Goal: Task Accomplishment & Management: Manage account settings

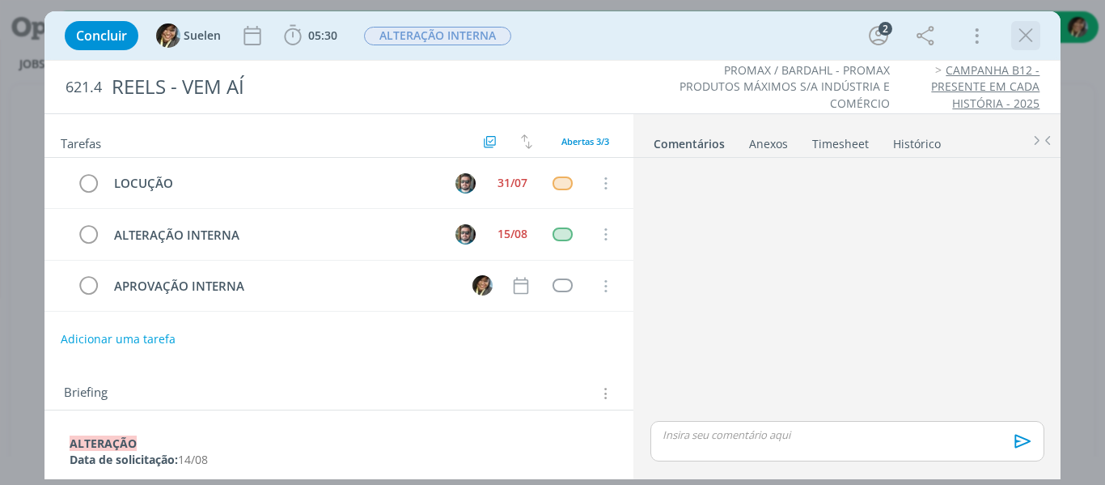
click at [1023, 45] on icon "dialog" at bounding box center [1026, 35] width 24 height 24
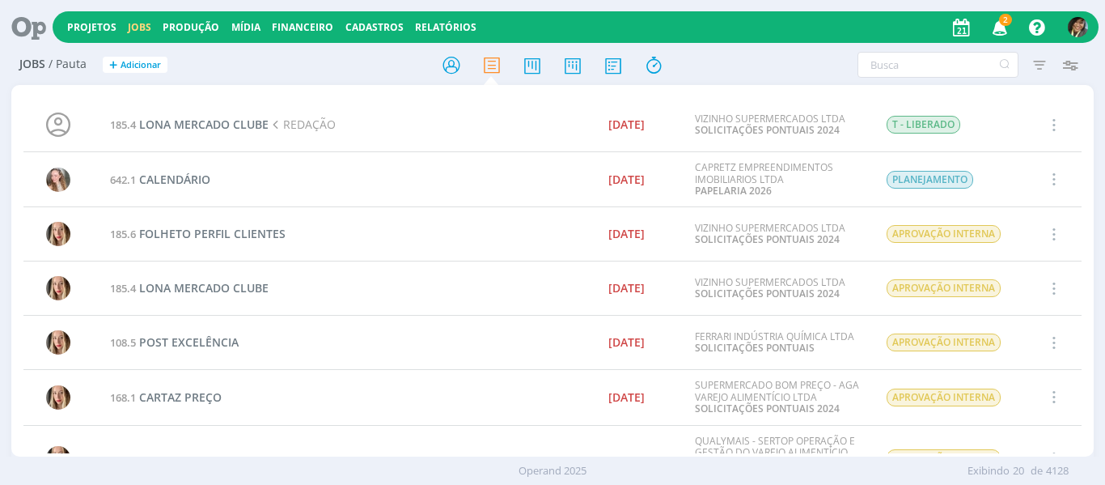
click at [1004, 23] on span "2" at bounding box center [1005, 20] width 13 height 12
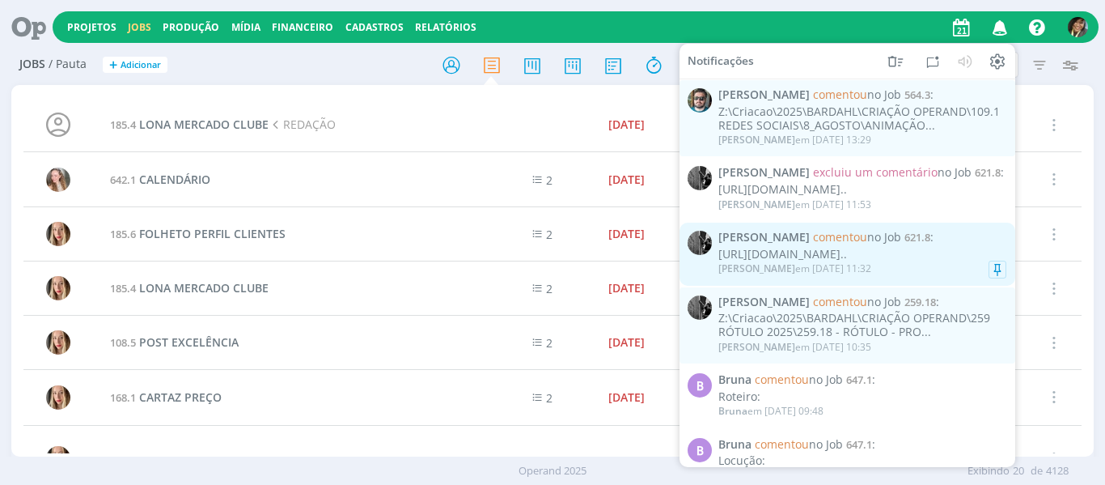
click at [922, 286] on link "Pablo comentou no Job 621.8 : https://www.figma.com/design/USL9RDpFAHssKFSzgXnG…" at bounding box center [848, 253] width 336 height 63
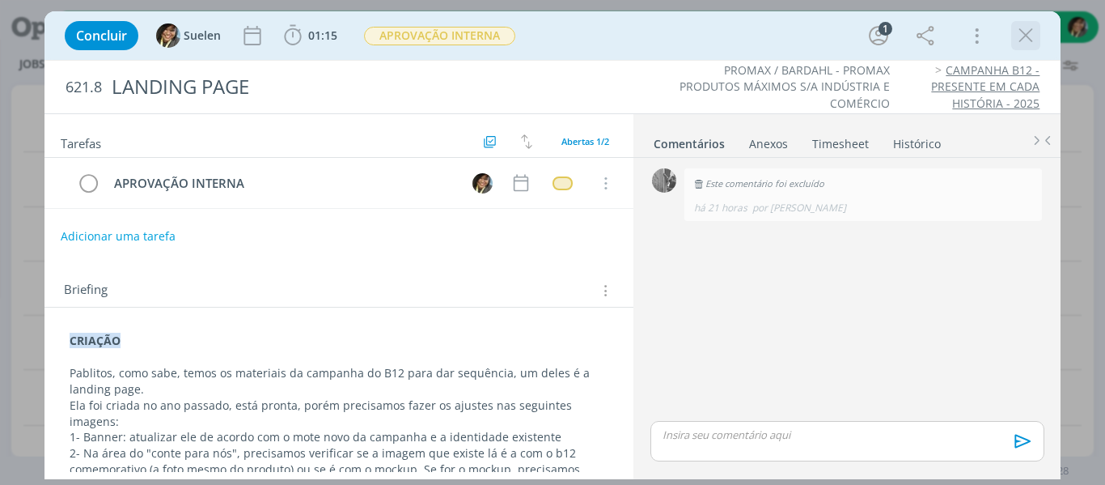
click at [1020, 26] on icon "dialog" at bounding box center [1026, 35] width 24 height 24
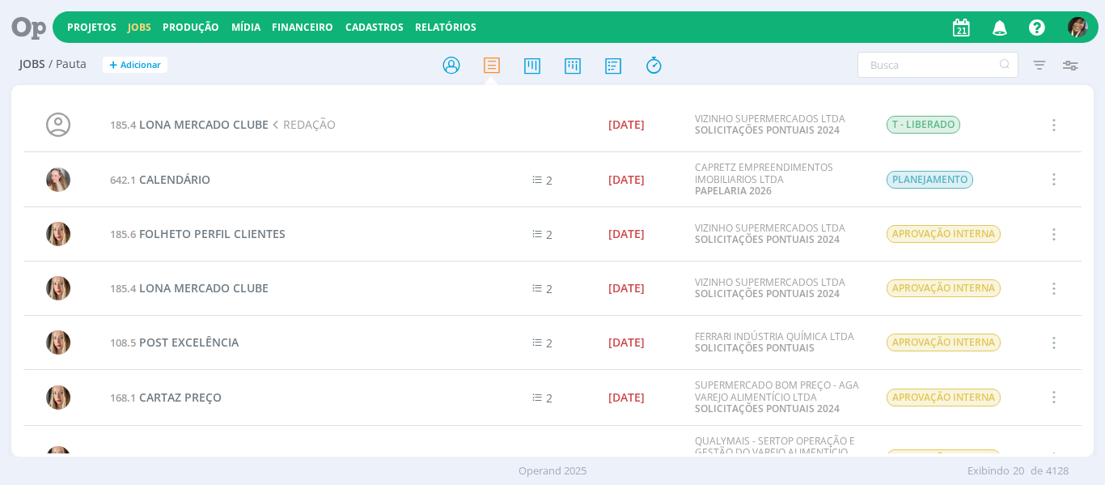
click at [987, 32] on icon "button" at bounding box center [1000, 27] width 28 height 28
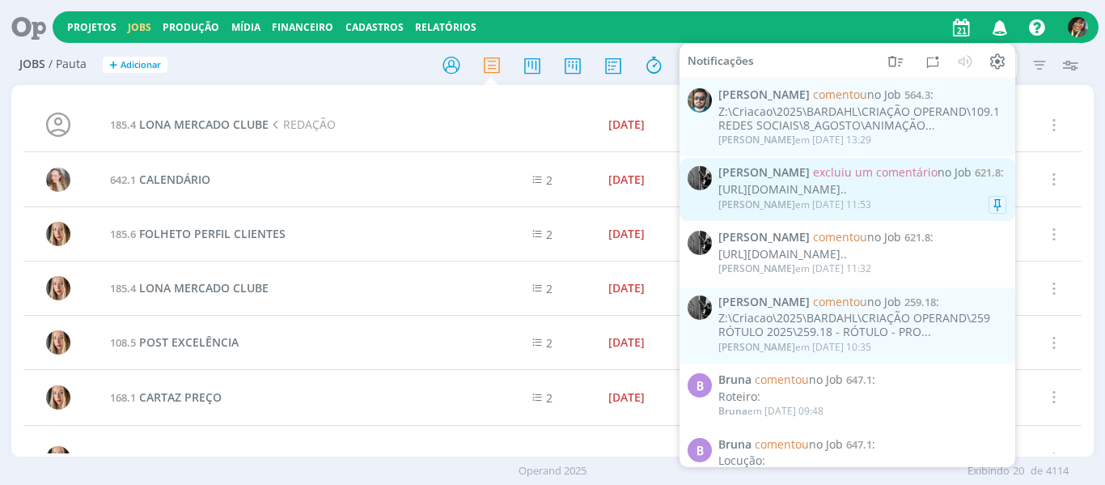
click at [867, 183] on div "https://www.figma.com/design/USL9RDpFAHssKFSzgXnG3I/CAMPANHA-B12-COMEMORATIVO..." at bounding box center [862, 190] width 288 height 14
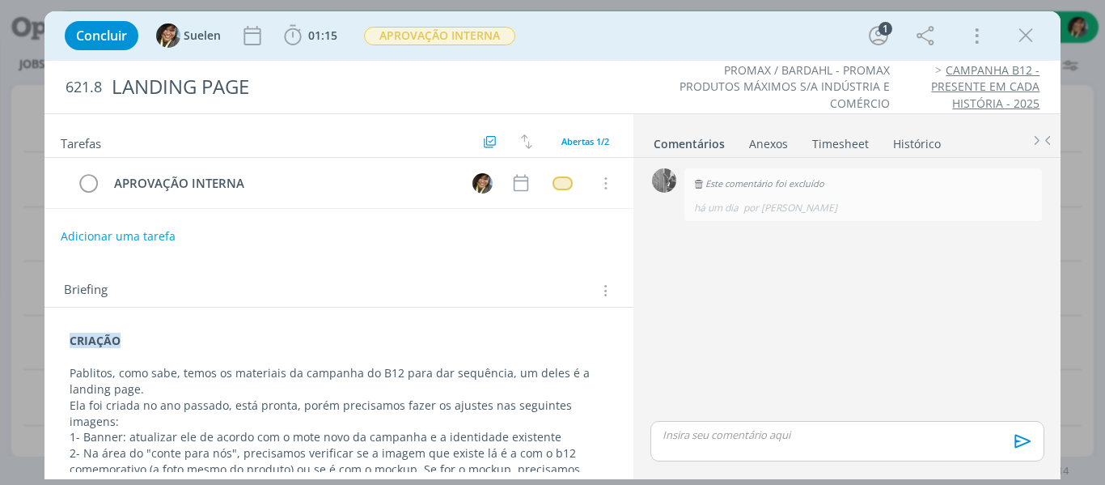
scroll to position [243, 0]
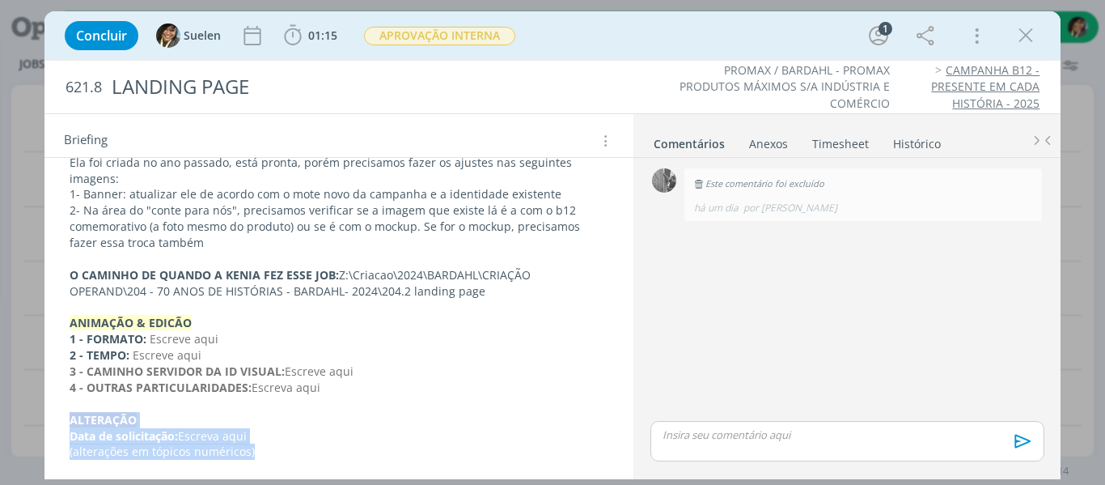
drag, startPoint x: 266, startPoint y: 456, endPoint x: 1, endPoint y: 422, distance: 267.6
click at [1, 422] on div "Concluir Suelen 01:15 Iniciar Apontar Data * 21/08/2025 Horas * 00:00 Tarefa Se…" at bounding box center [552, 242] width 1105 height 485
copy div "﻿ALTERAÇÃO Data de solicitação: Escreva aqui (alterações em tópicos numéricos)"
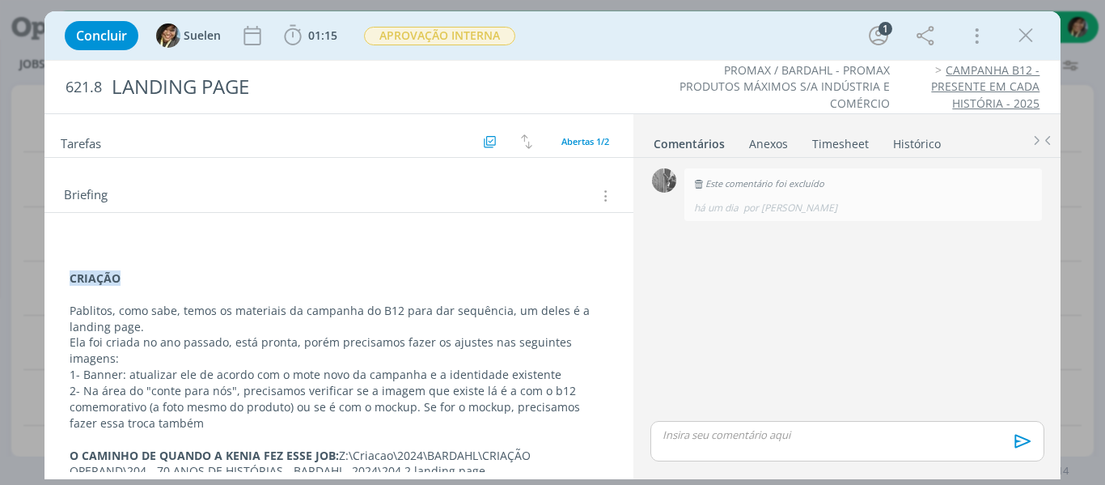
scroll to position [78, 0]
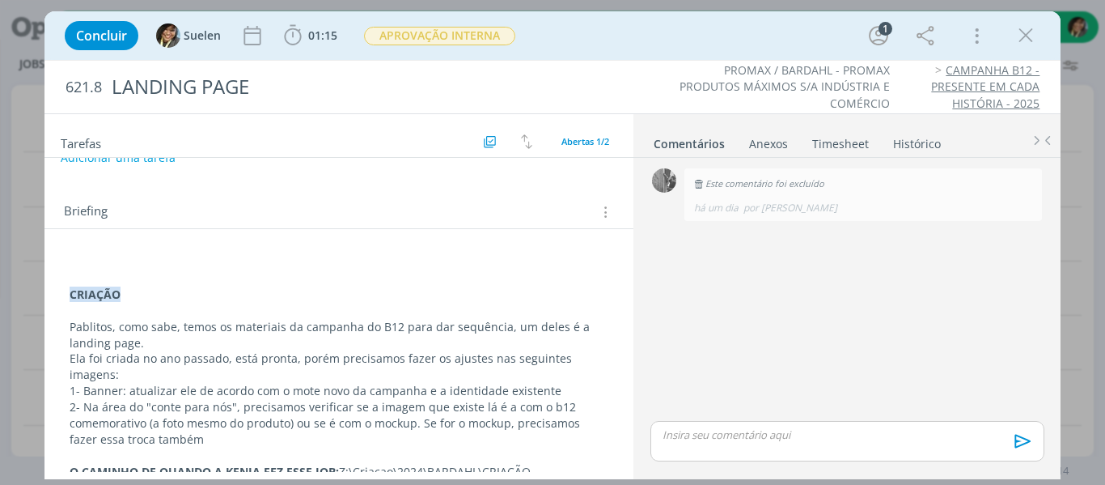
click at [117, 248] on div "CRIAÇÃO Pablitos, como sabe, temos os materiais da campanha do B12 para dar seq…" at bounding box center [339, 464] width 590 height 470
click at [100, 257] on p "dialog" at bounding box center [340, 262] width 540 height 16
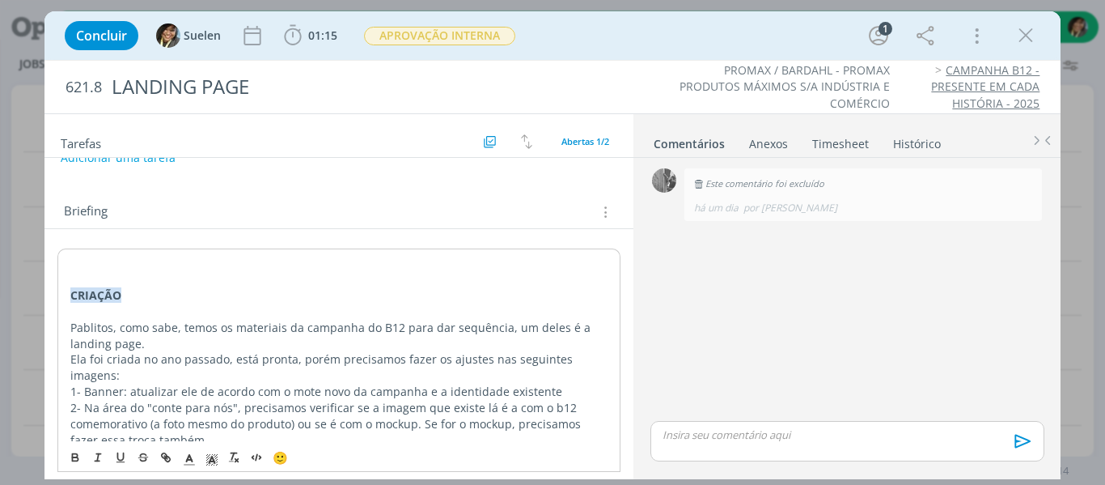
click at [100, 257] on p "dialog" at bounding box center [339, 263] width 538 height 16
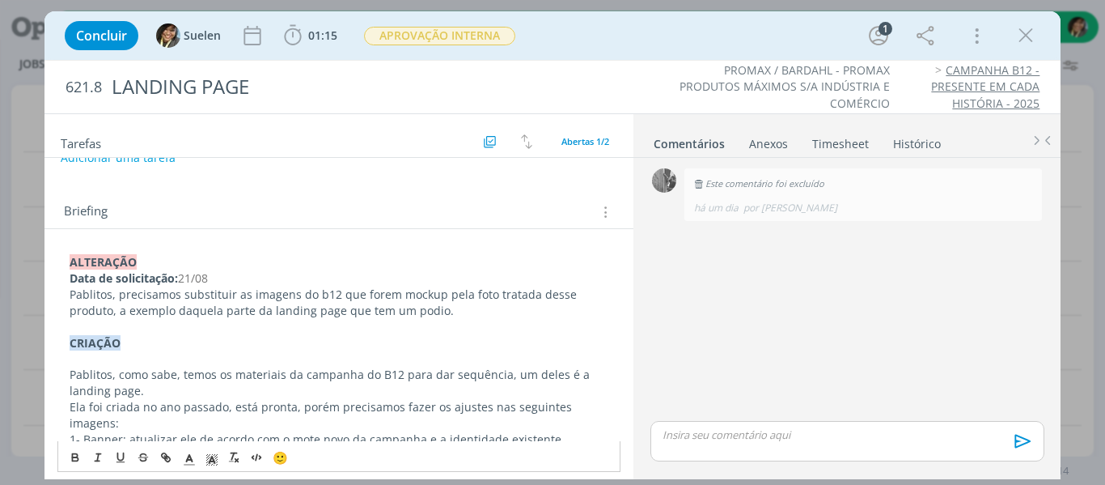
click at [444, 312] on p "Pablitos, precisamos substituir as imagens do b12 que forem mockup pela foto tr…" at bounding box center [340, 302] width 540 height 32
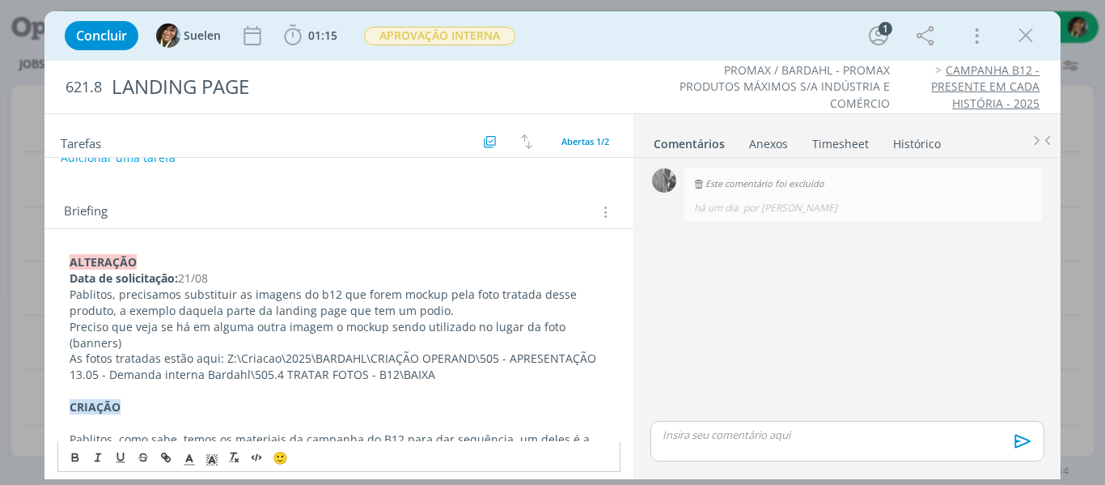
scroll to position [0, 0]
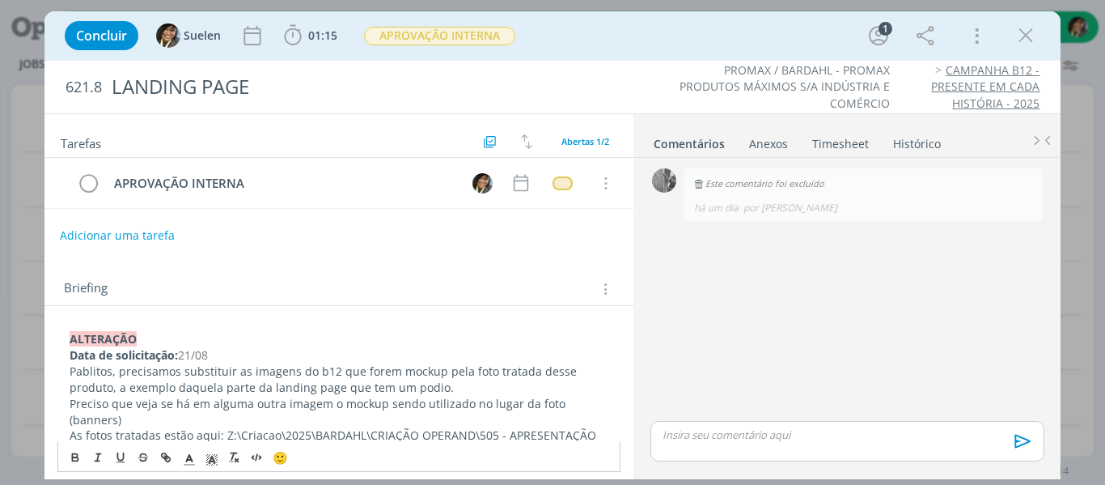
click at [162, 234] on button "Adicionar uma tarefa" at bounding box center [117, 236] width 115 height 28
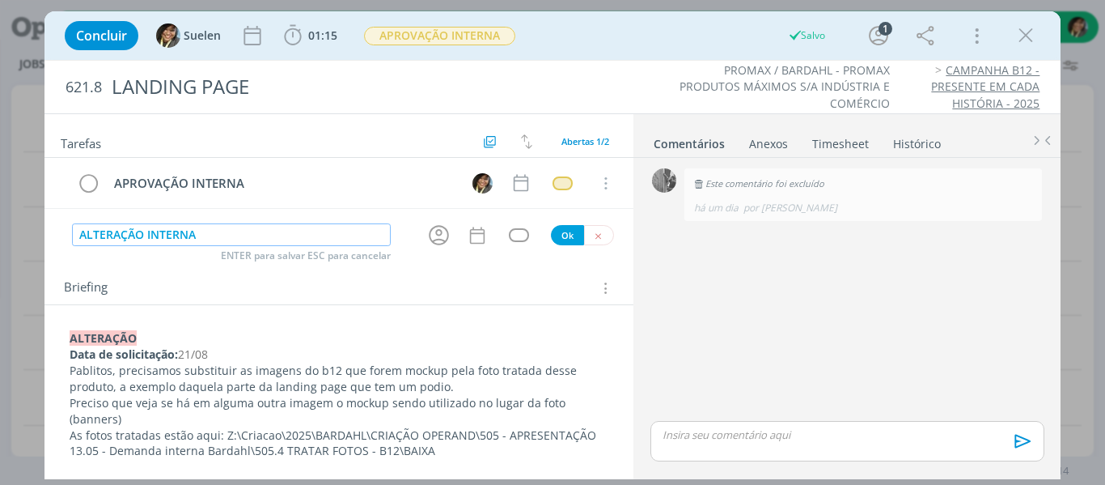
type input "ALTERAÇÃO INTERNA"
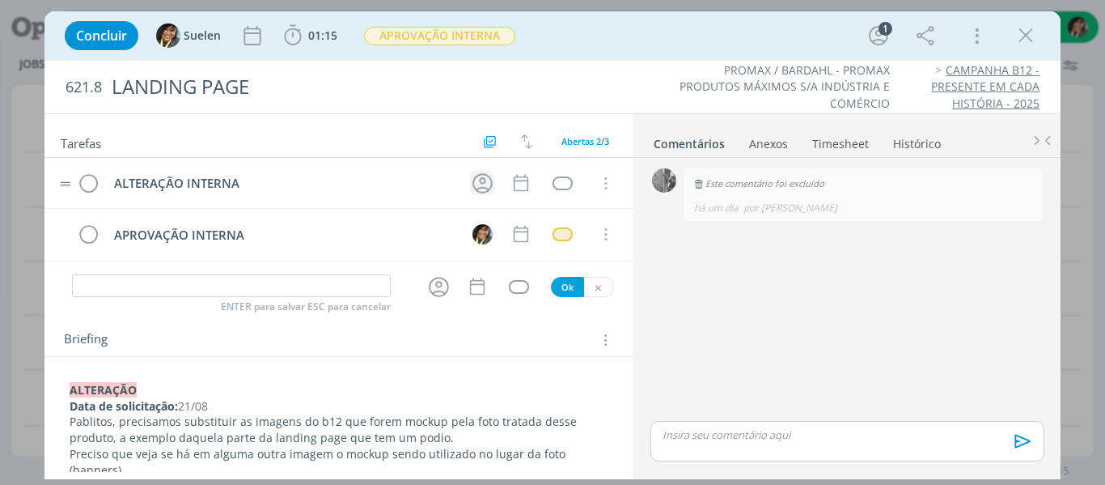
click at [471, 182] on icon "dialog" at bounding box center [482, 183] width 25 height 25
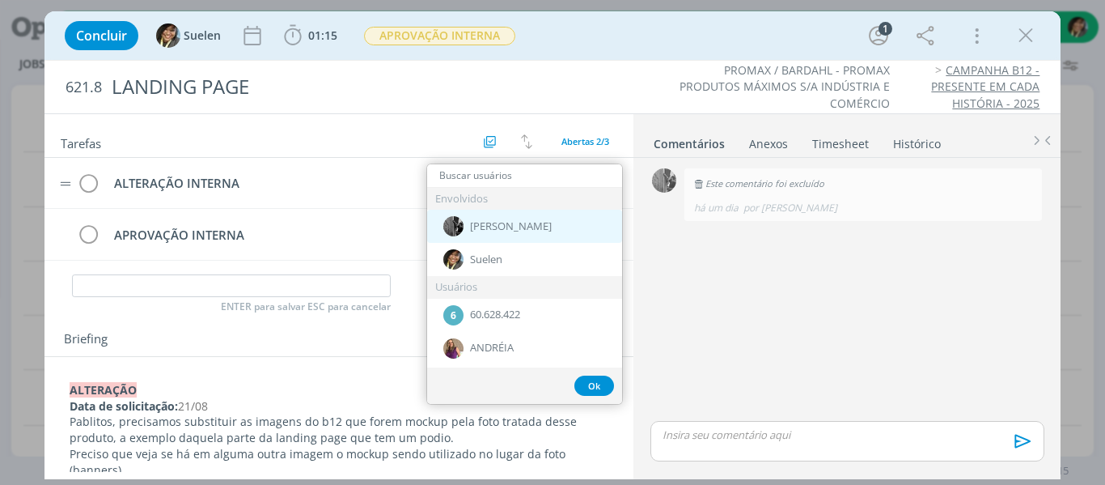
click at [494, 223] on span "[PERSON_NAME]" at bounding box center [511, 226] width 82 height 13
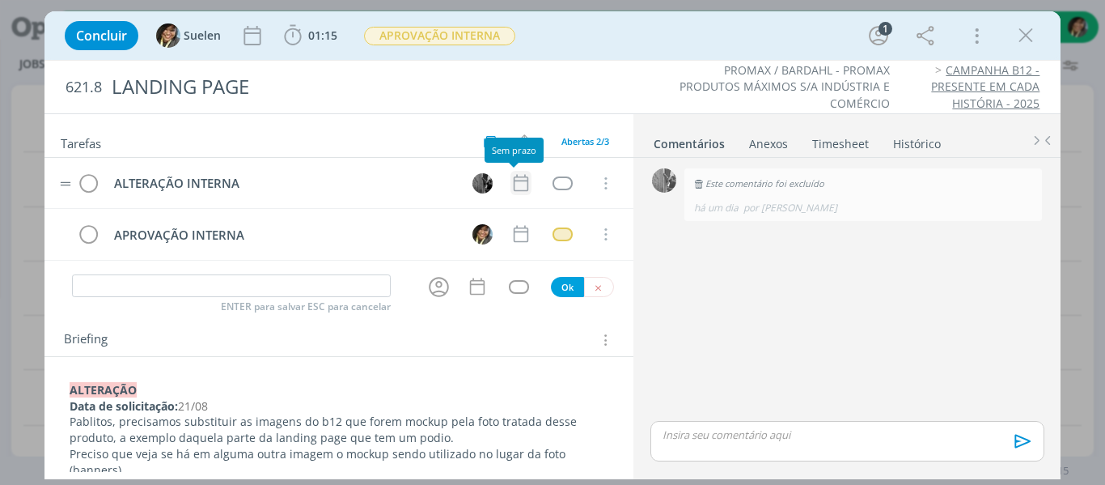
click at [514, 185] on icon "dialog" at bounding box center [521, 182] width 21 height 21
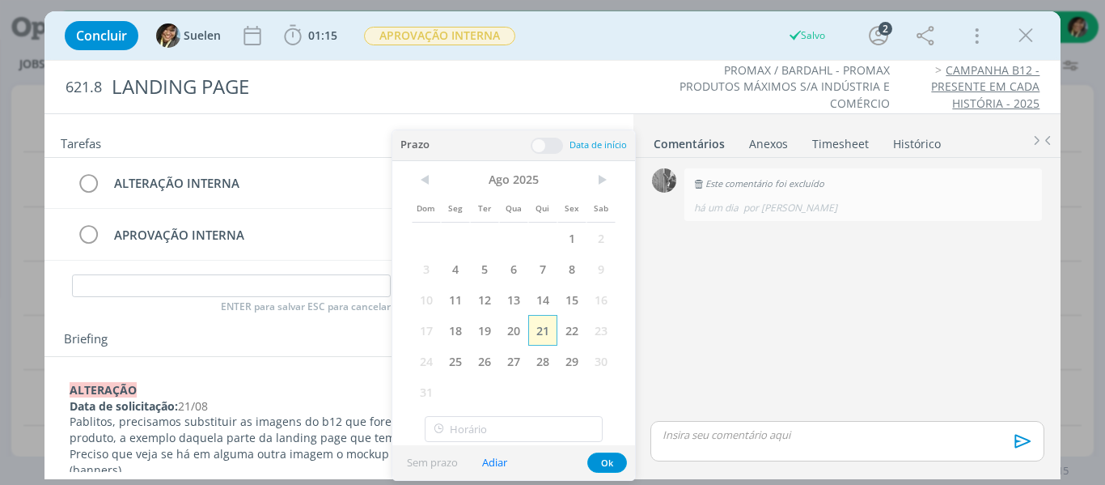
click at [549, 337] on span "21" at bounding box center [542, 330] width 29 height 31
click at [604, 460] on button "Ok" at bounding box center [607, 462] width 40 height 20
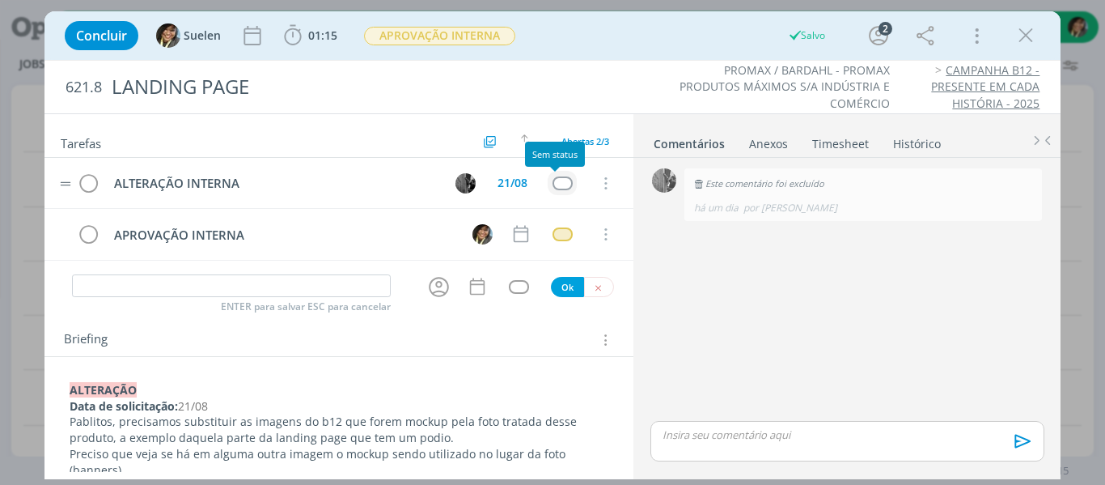
click at [555, 185] on div "dialog" at bounding box center [563, 183] width 20 height 14
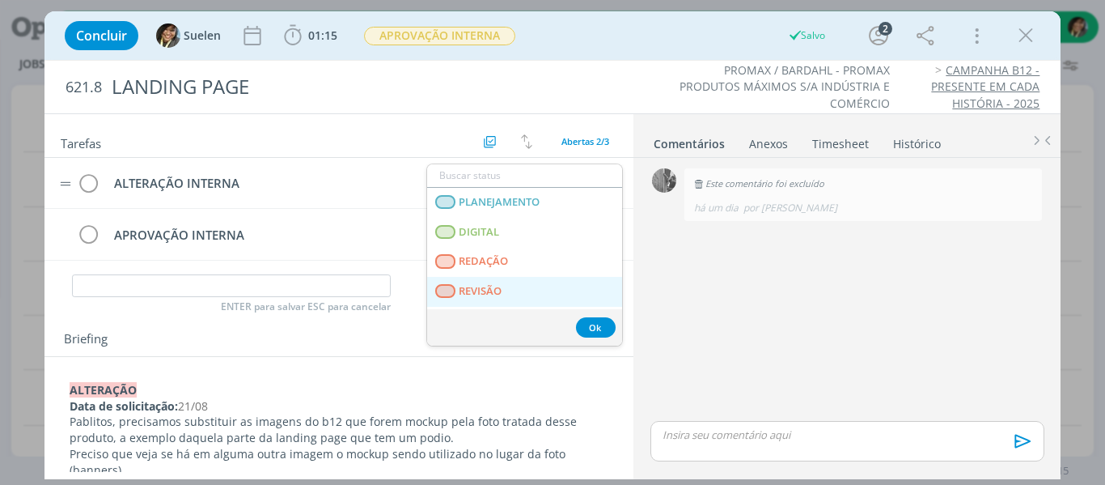
scroll to position [413, 0]
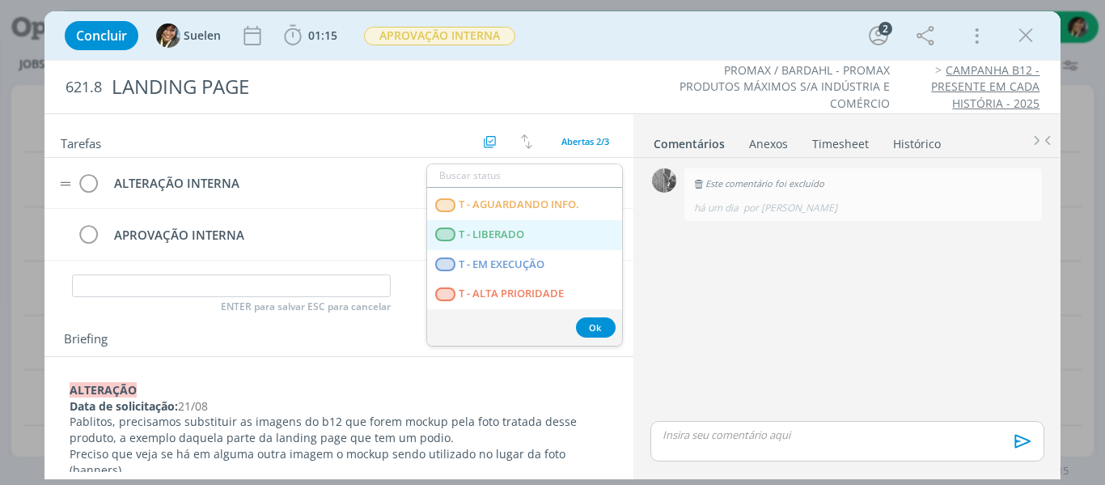
click at [535, 244] on LIBERADO "T - LIBERADO" at bounding box center [524, 235] width 195 height 30
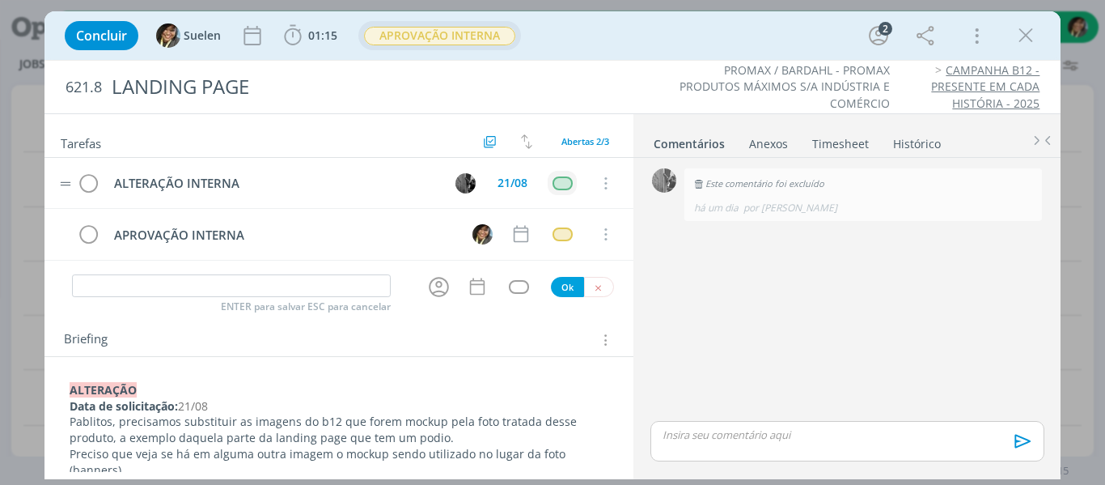
click at [461, 40] on span "APROVAÇÃO INTERNA" at bounding box center [439, 36] width 151 height 19
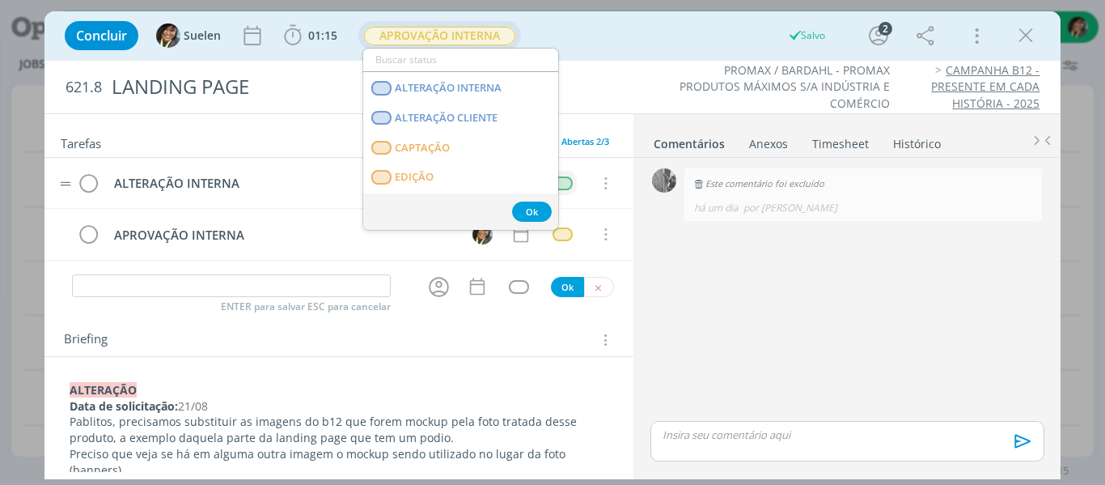
scroll to position [146, 0]
click at [461, 91] on span "ALTERAÇÃO INTERNA" at bounding box center [448, 88] width 107 height 13
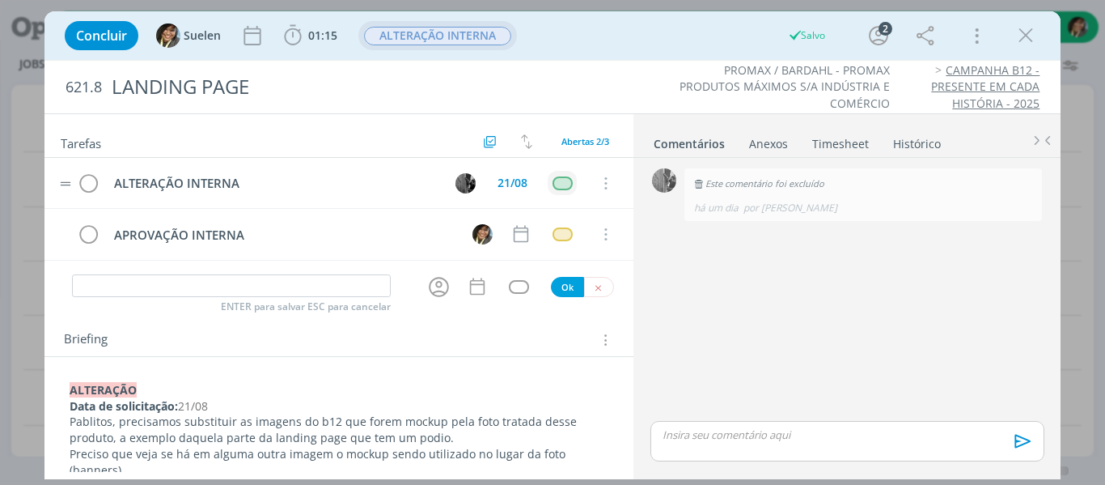
click at [136, 390] on strong "﻿ALTERAÇÃO" at bounding box center [103, 389] width 67 height 15
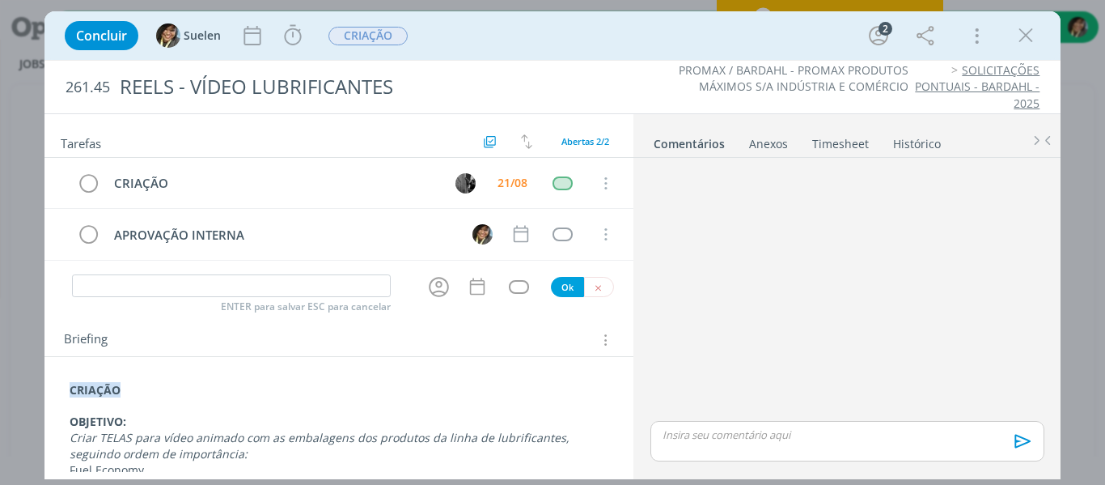
scroll to position [485, 0]
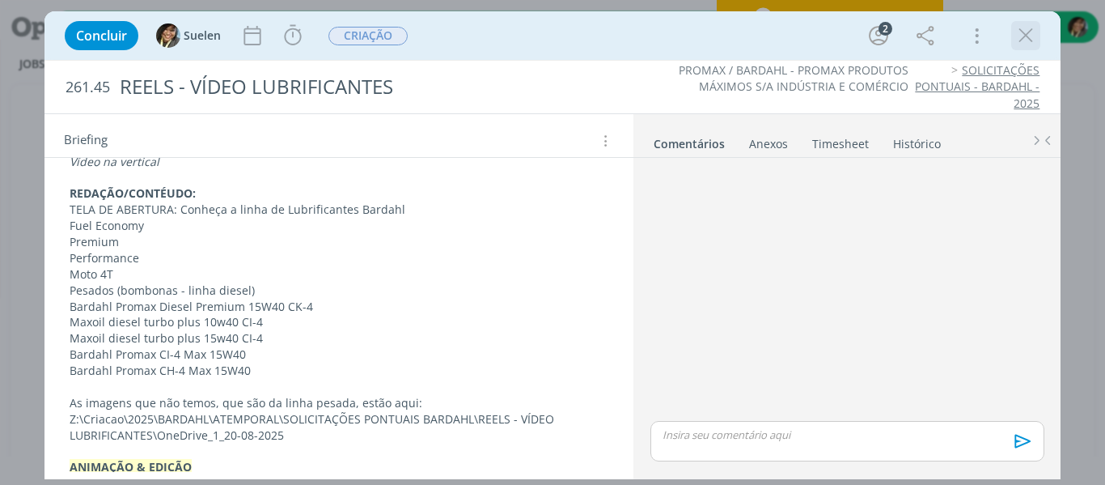
click at [1028, 29] on icon "dialog" at bounding box center [1026, 35] width 24 height 24
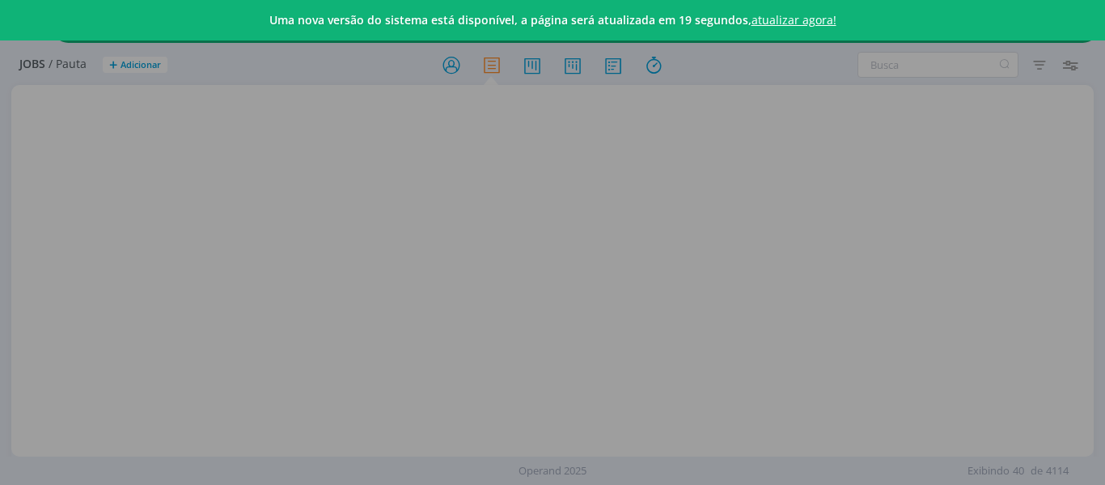
click at [574, 66] on div "Uma nova versão do sistema está disponível, a página será atualizada em 19 segu…" at bounding box center [552, 242] width 1105 height 485
click at [574, 66] on div "Uma nova versão do sistema está disponível, a página será atualizada em 18 segu…" at bounding box center [552, 242] width 1105 height 485
click at [767, 20] on link "atualizar agora!" at bounding box center [794, 19] width 85 height 15
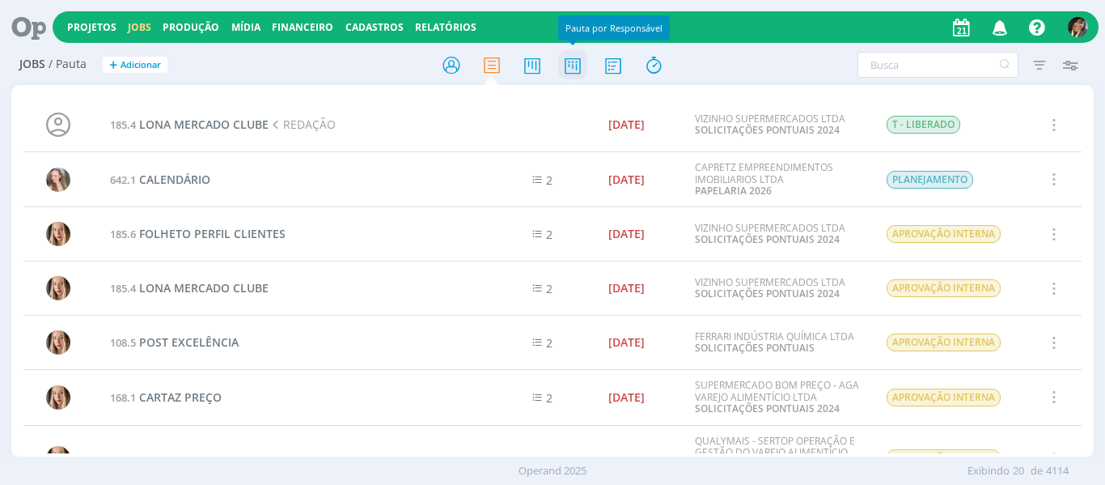
click at [583, 73] on icon at bounding box center [572, 65] width 29 height 32
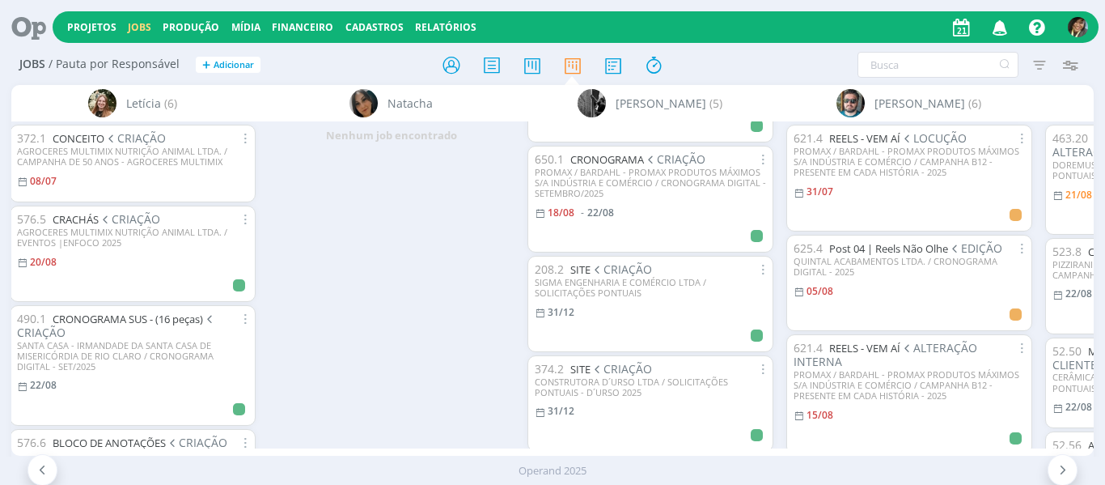
scroll to position [235, 0]
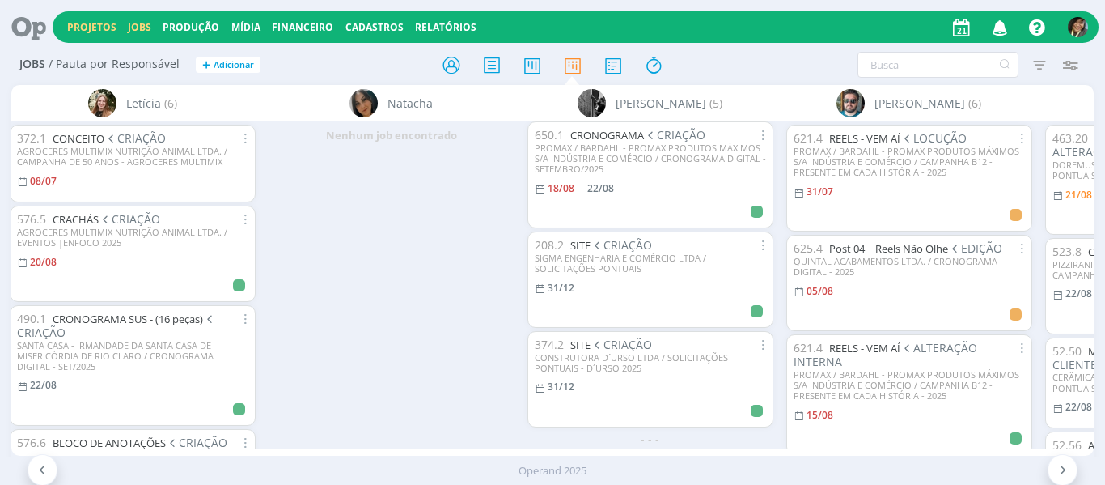
click at [81, 30] on link "Projetos" at bounding box center [91, 27] width 49 height 14
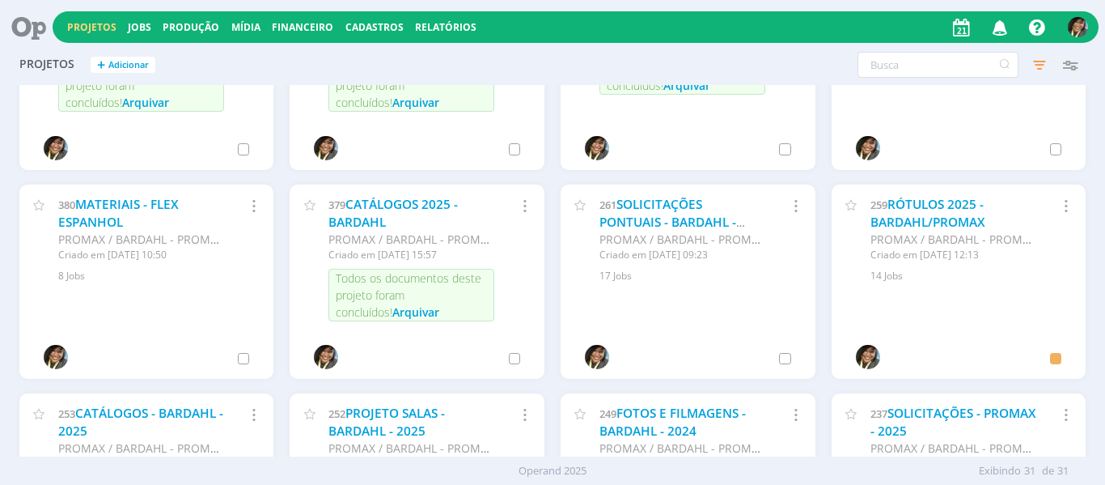
scroll to position [946, 0]
click at [926, 210] on link "RÓTULOS 2025 - BARDAHL/PROMAX" at bounding box center [928, 212] width 115 height 35
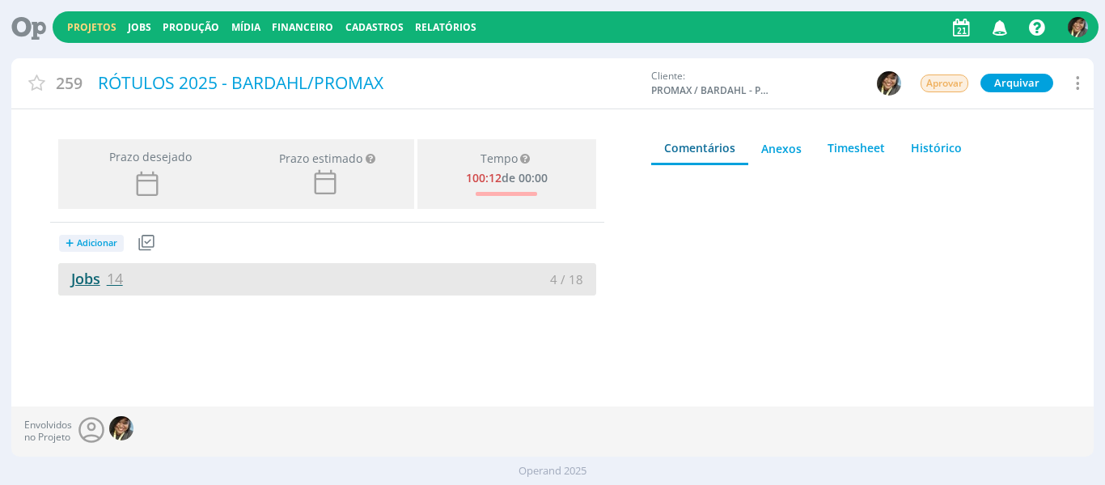
click at [100, 279] on link "Jobs 14" at bounding box center [90, 278] width 65 height 19
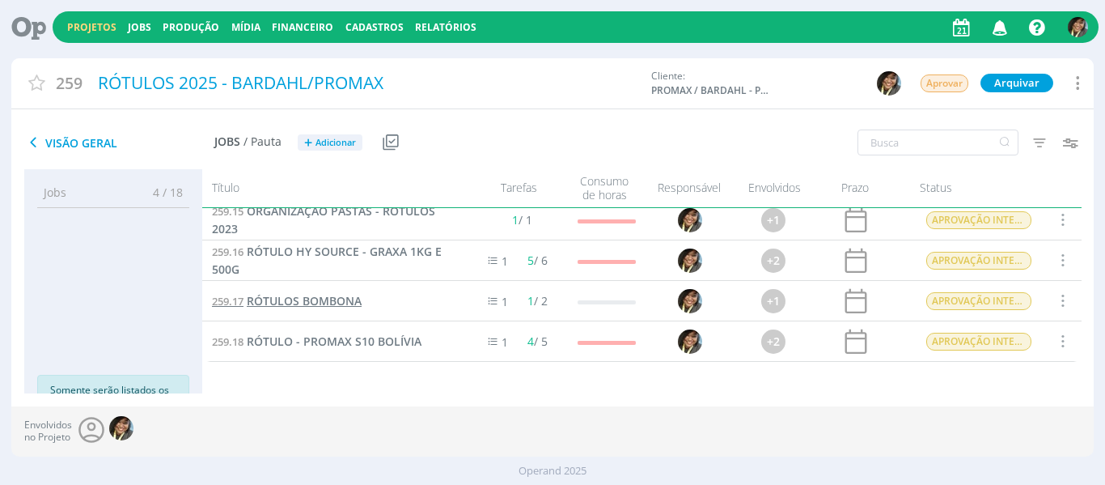
scroll to position [413, 0]
click at [334, 347] on span "RÓTULO - PROMAX S10 BOLÍVIA" at bounding box center [334, 340] width 175 height 15
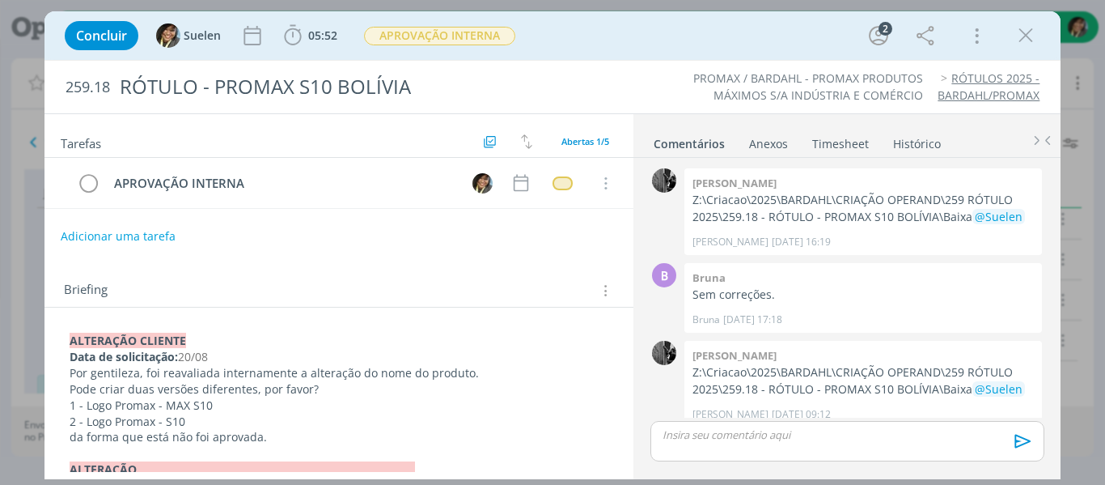
scroll to position [108, 0]
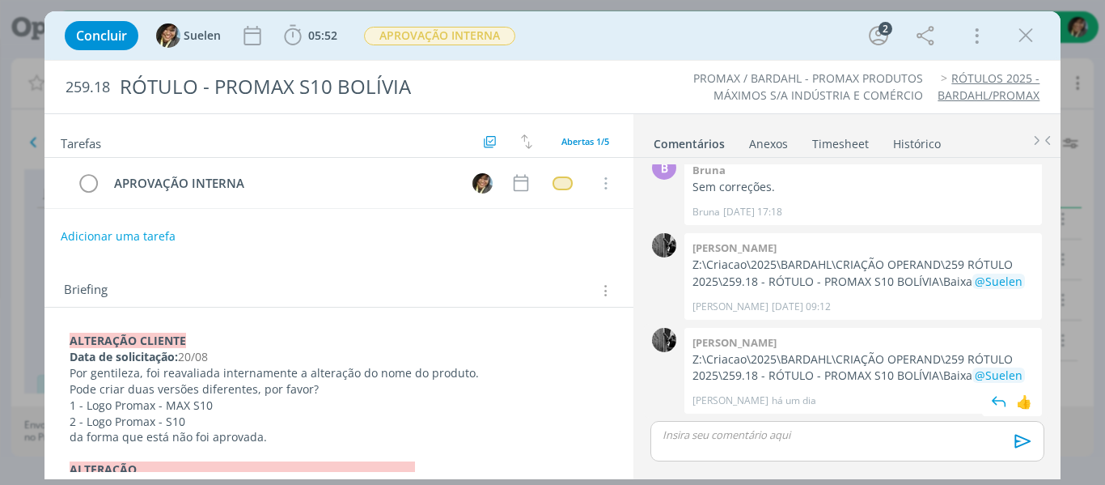
click at [701, 355] on p "Z:\Criacao\2025\BARDAHL\CRIAÇÃO OPERAND\259 RÓTULO 2025\259.18 - RÓTULO - PROMA…" at bounding box center [863, 367] width 341 height 33
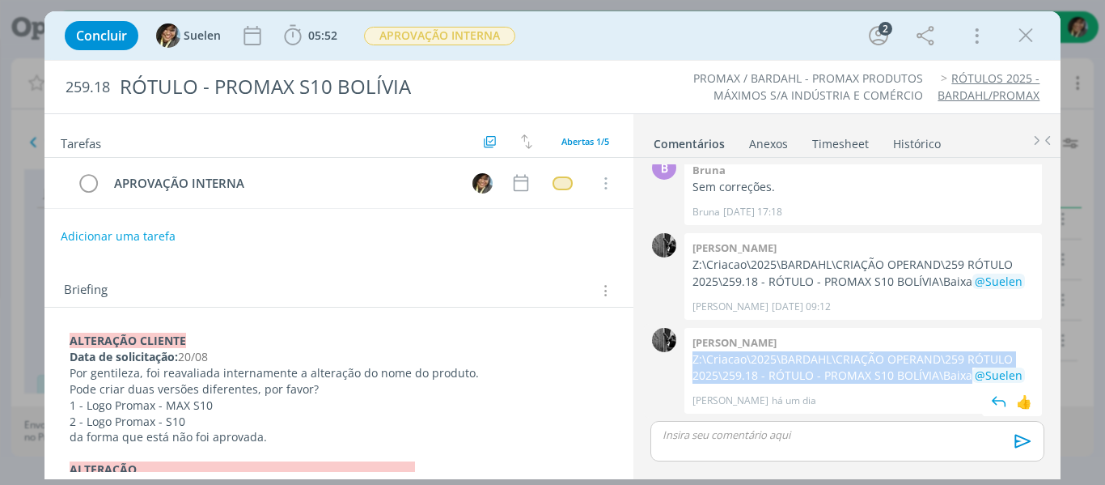
drag, startPoint x: 691, startPoint y: 356, endPoint x: 967, endPoint y: 375, distance: 276.6
click at [967, 375] on div "Pablo Z:\Criacao\2025\BARDAHL\CRIAÇÃO OPERAND\259 RÓTULO 2025\259.18 - RÓTULO -…" at bounding box center [863, 371] width 358 height 87
copy p "Z:\Criacao\2025\BARDAHL\CRIAÇÃO OPERAND\259 RÓTULO 2025\259.18 - RÓTULO - PROMA…"
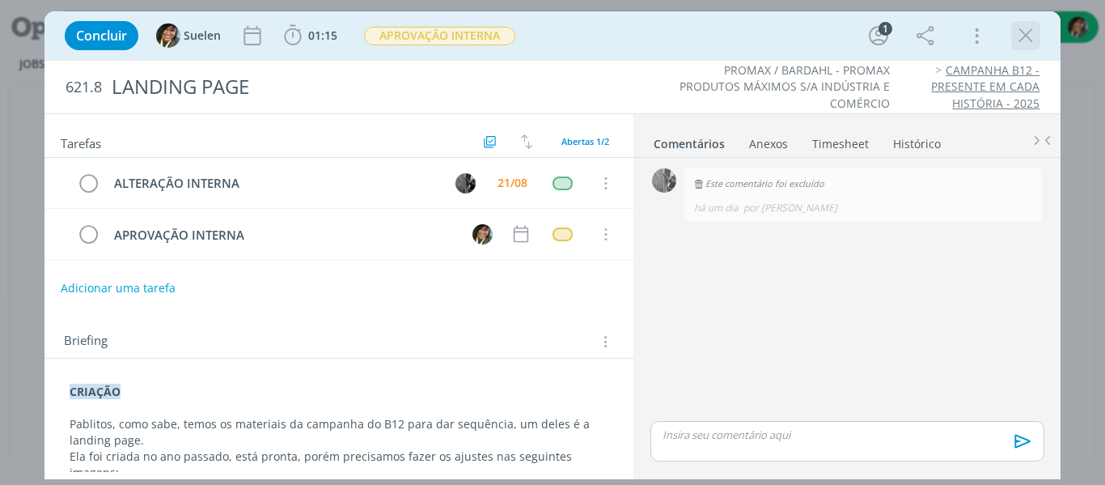
click at [1029, 33] on icon "dialog" at bounding box center [1026, 35] width 24 height 24
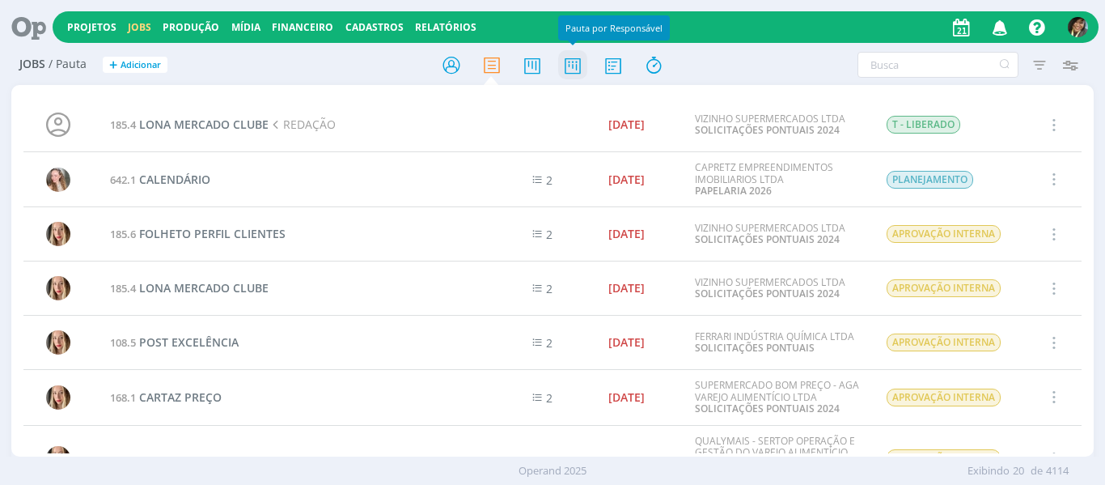
click at [566, 71] on icon at bounding box center [572, 65] width 29 height 32
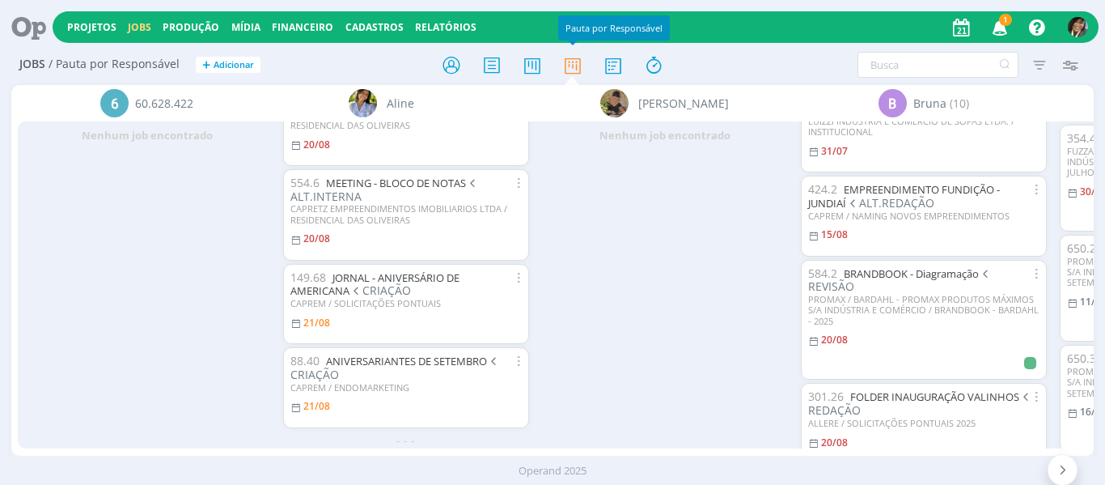
scroll to position [60, 0]
click at [96, 23] on link "Projetos" at bounding box center [91, 27] width 49 height 14
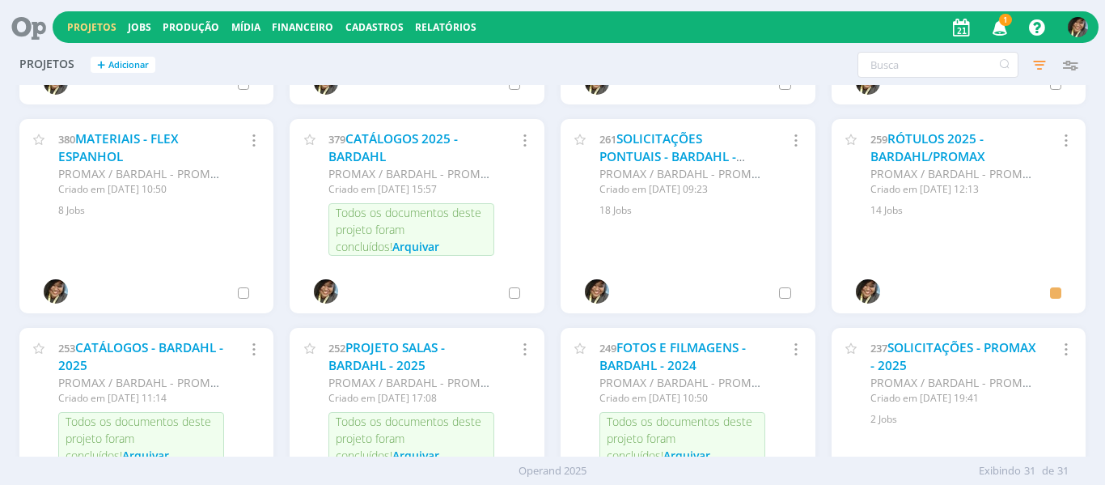
scroll to position [1011, 0]
click at [908, 358] on link "SOLICITAÇÕES - PROMAX - 2025" at bounding box center [954, 355] width 166 height 35
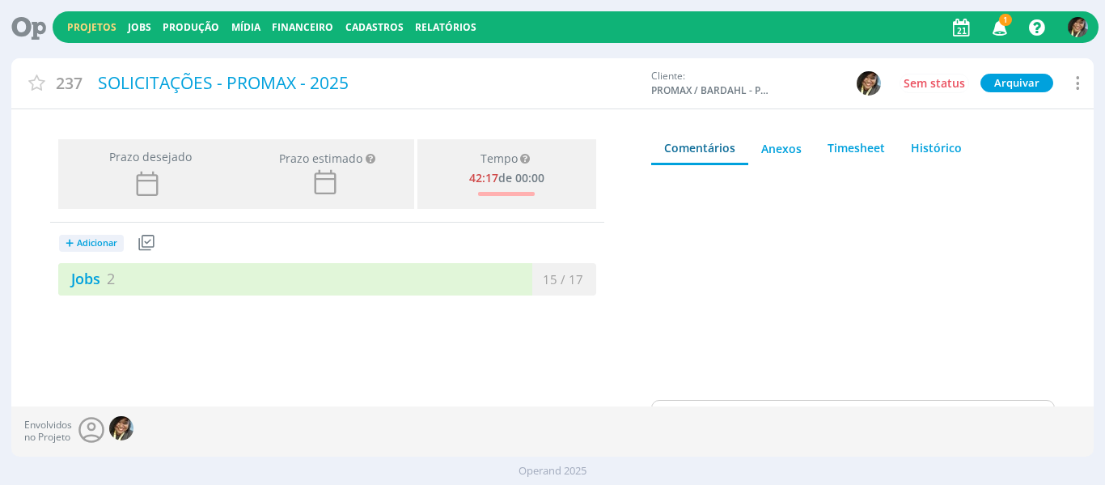
click at [102, 244] on span "Adicionar" at bounding box center [97, 243] width 40 height 11
click at [121, 295] on link "Jobs" at bounding box center [123, 299] width 128 height 26
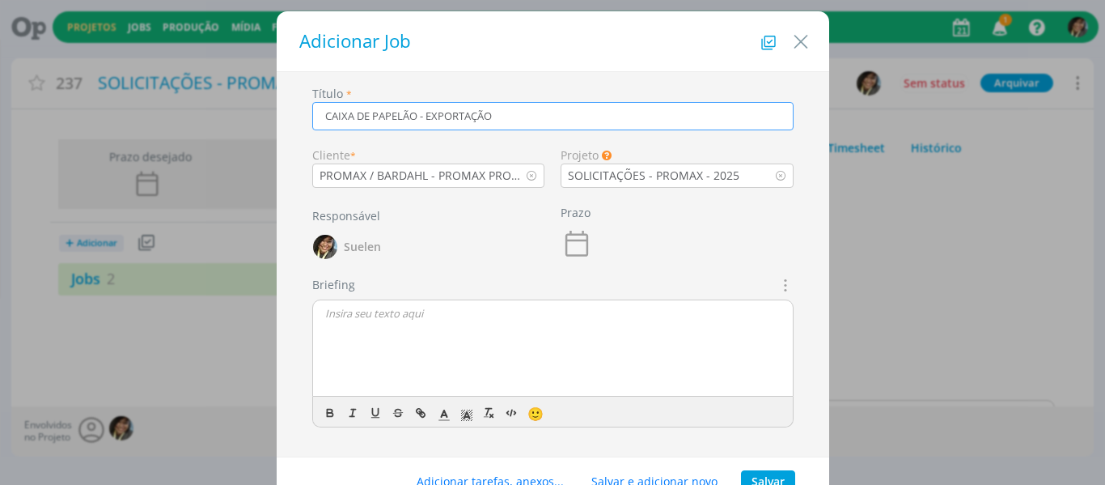
click at [776, 282] on icon "dialog" at bounding box center [784, 284] width 18 height 19
type input "CAIXA DE PAPELÃO - EXPORTAÇÃO"
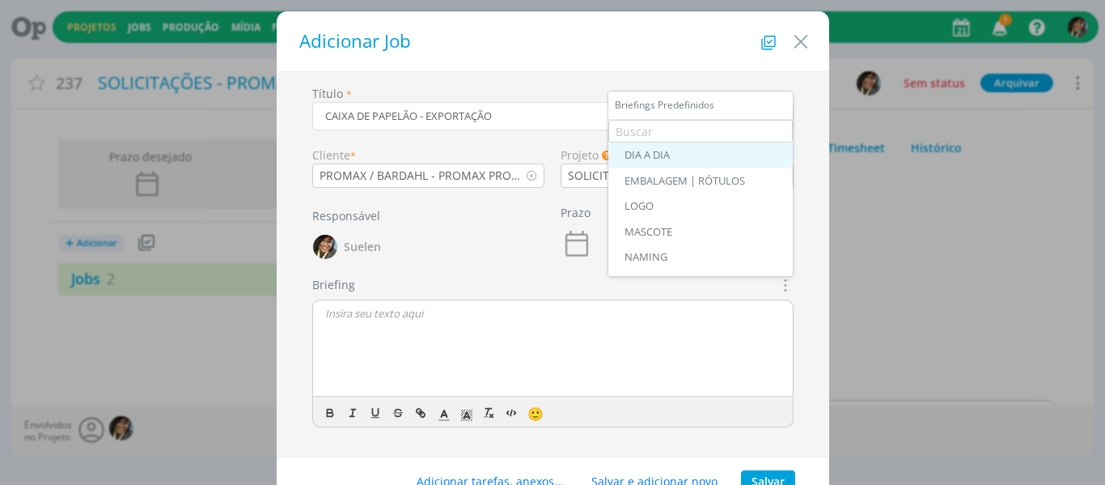
click at [710, 154] on div "DIA A DIA" at bounding box center [701, 155] width 152 height 13
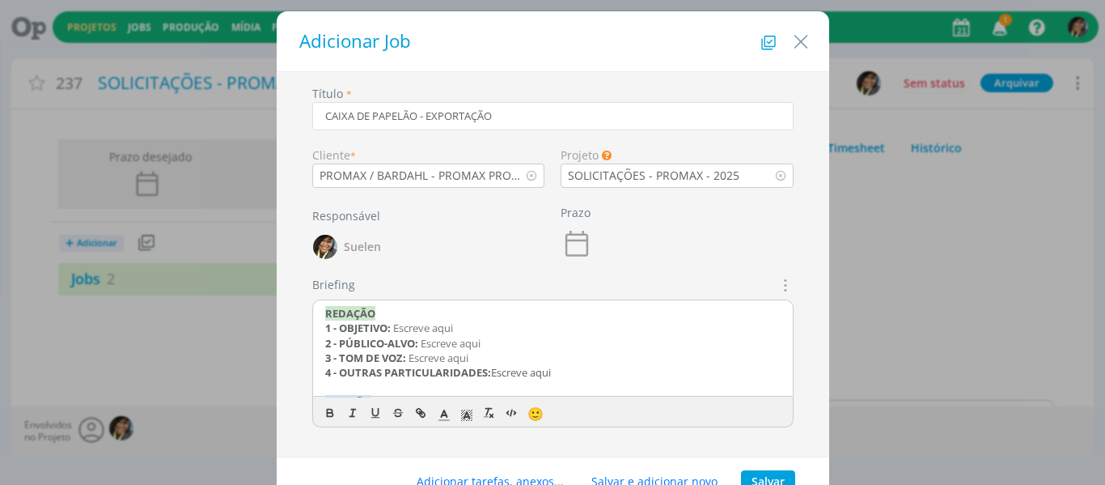
drag, startPoint x: 595, startPoint y: 375, endPoint x: 227, endPoint y: 302, distance: 374.5
click at [227, 302] on div "Adicionar Job Título * CAIXA DE PAPELÃO - EXPORTAÇÃO Cliente * PROMAX / BARDAHL…" at bounding box center [552, 242] width 1105 height 485
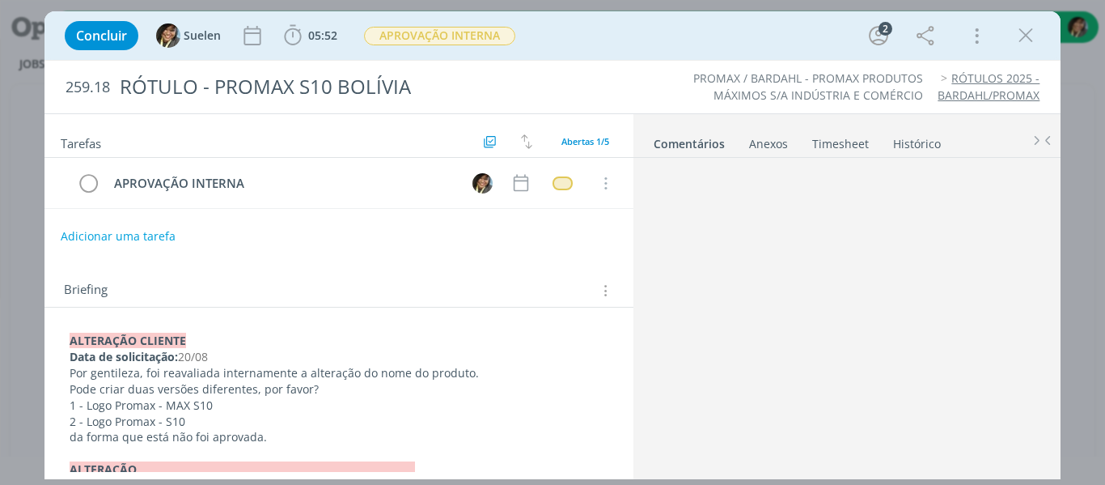
scroll to position [108, 0]
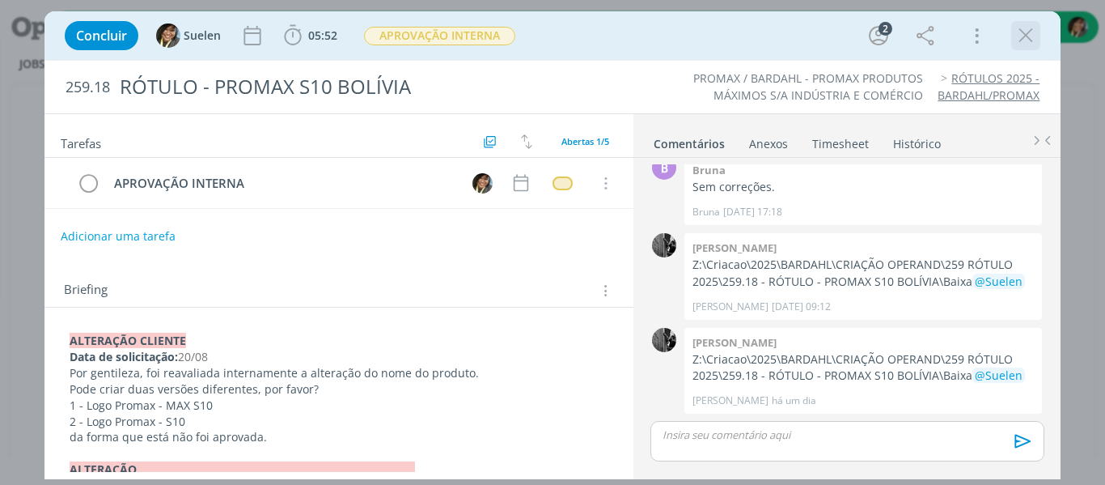
click at [1023, 35] on icon "dialog" at bounding box center [1026, 35] width 24 height 24
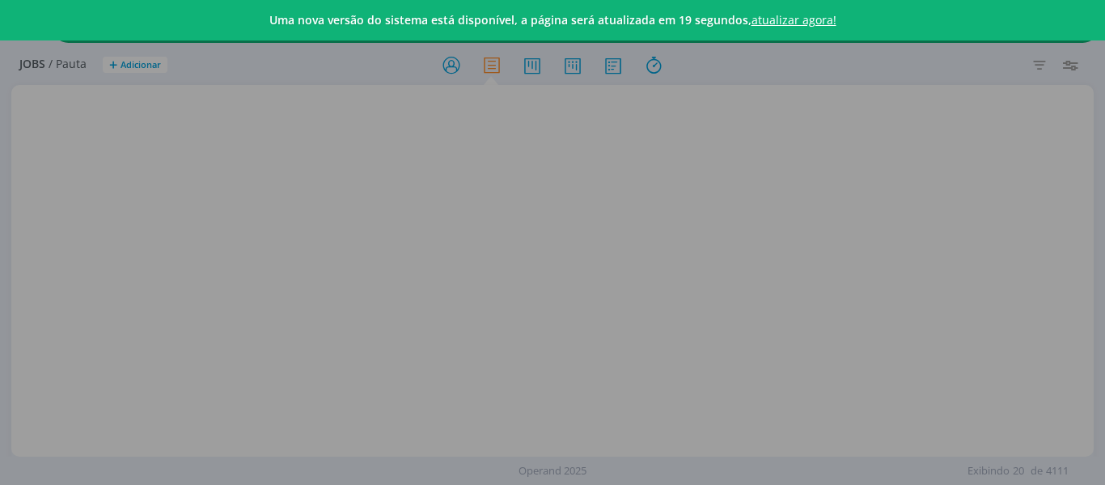
click at [812, 17] on link "atualizar agora!" at bounding box center [794, 19] width 85 height 15
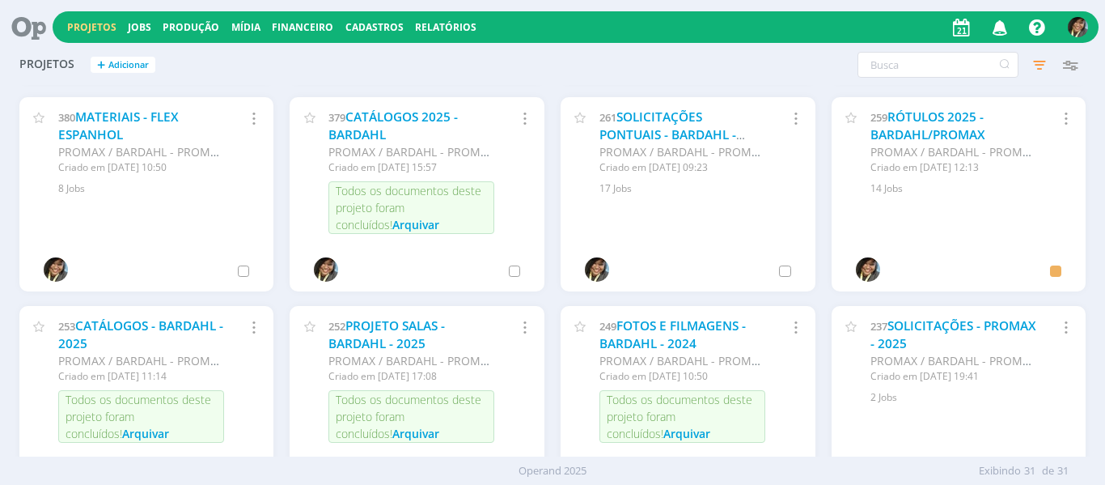
scroll to position [1032, 0]
click at [672, 133] on link "SOLICITAÇÕES PONTUAIS - BARDAHL - 2025" at bounding box center [668, 135] width 137 height 52
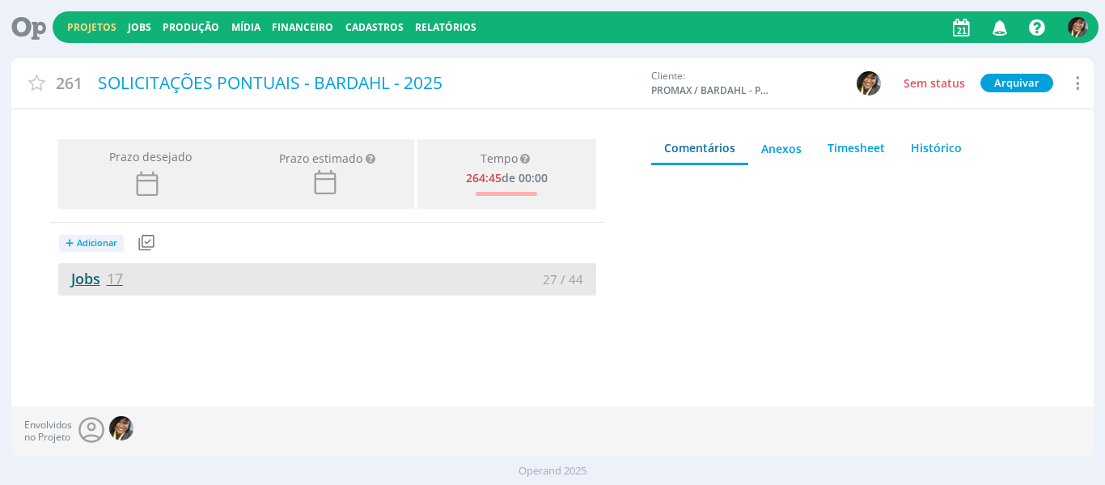
click at [93, 275] on link "Jobs 17" at bounding box center [90, 278] width 65 height 19
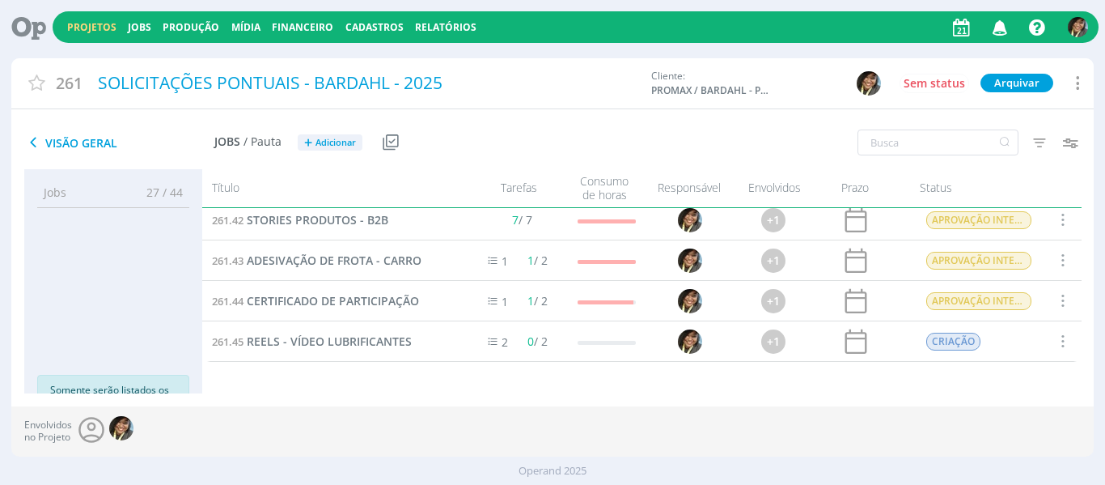
scroll to position [51, 0]
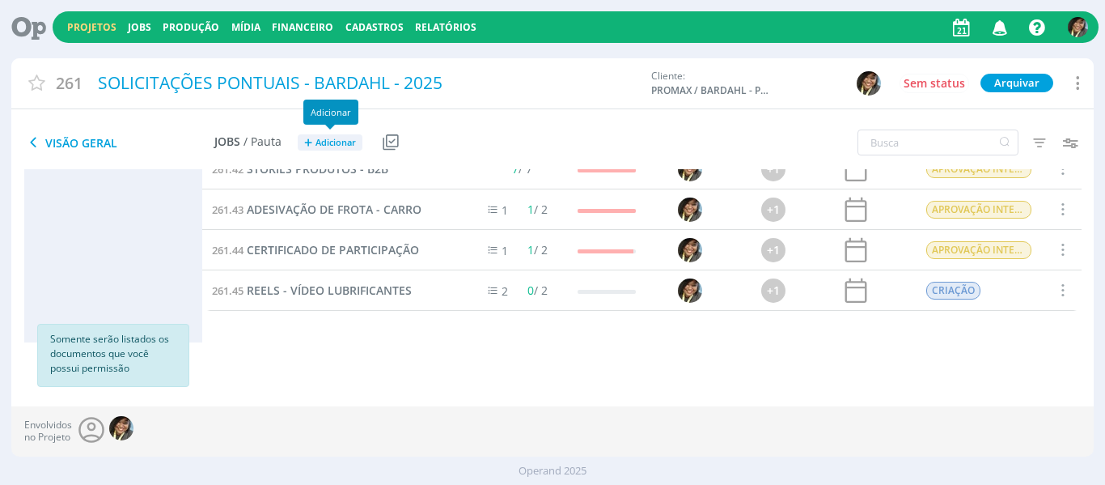
click at [333, 146] on span "Adicionar" at bounding box center [336, 143] width 40 height 11
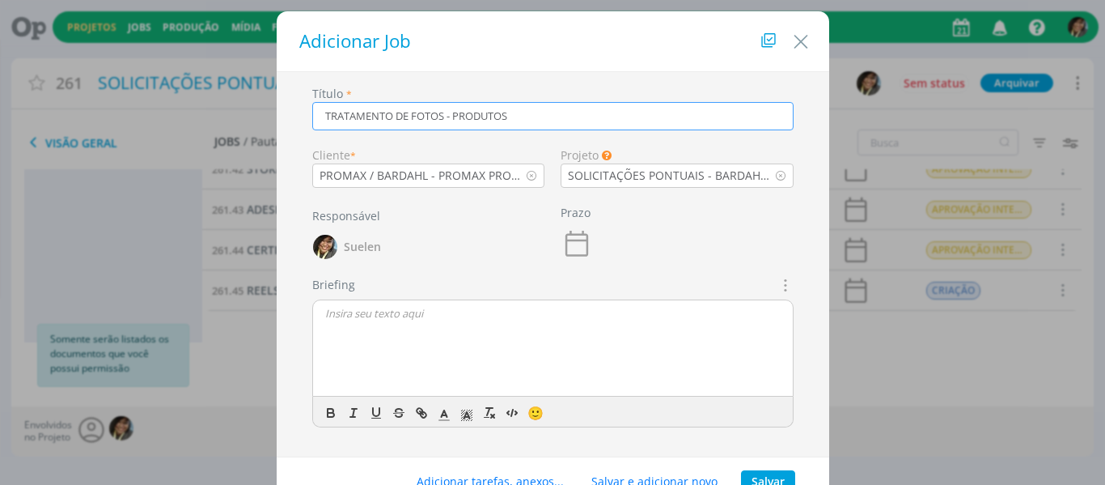
click at [775, 280] on icon "dialog" at bounding box center [784, 284] width 18 height 19
type input "TRATAMENTO DE FOTOS - PRODUTOS"
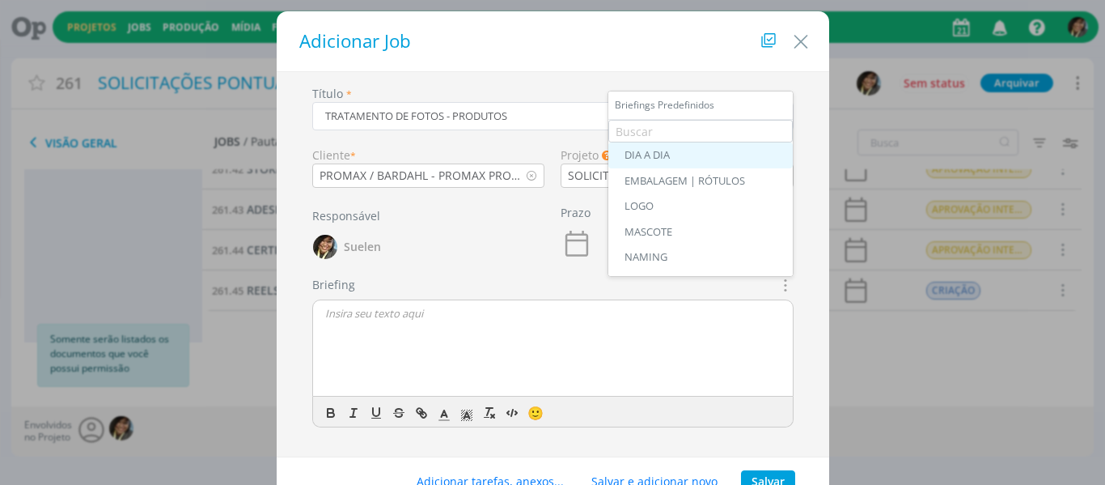
click at [661, 155] on div "DIA A DIA" at bounding box center [701, 155] width 152 height 13
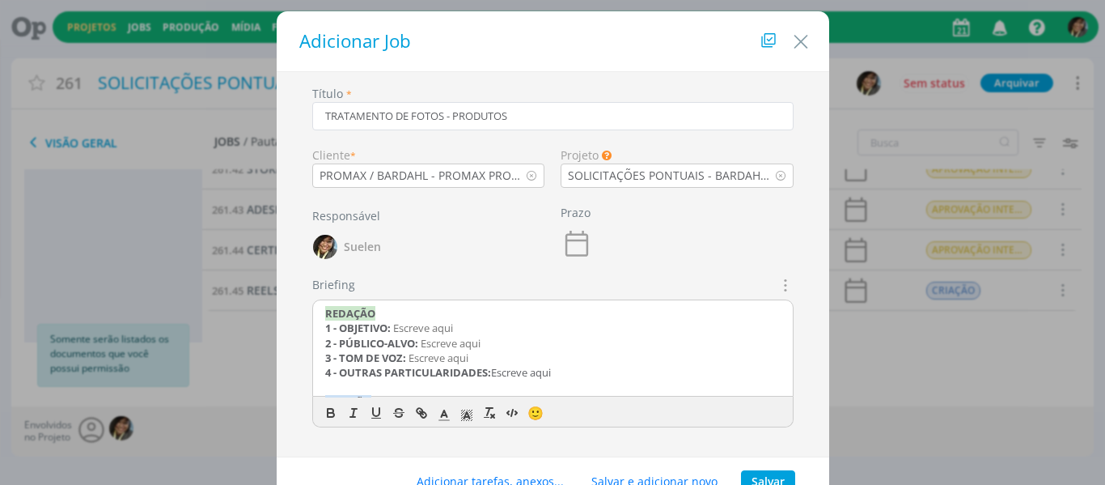
drag, startPoint x: 557, startPoint y: 373, endPoint x: 231, endPoint y: 261, distance: 345.7
click at [231, 261] on div "Adicionar Job Título * TRATAMENTO DE FOTOS - PRODUTOS Cliente * PROMAX / BARDAH…" at bounding box center [552, 242] width 1105 height 485
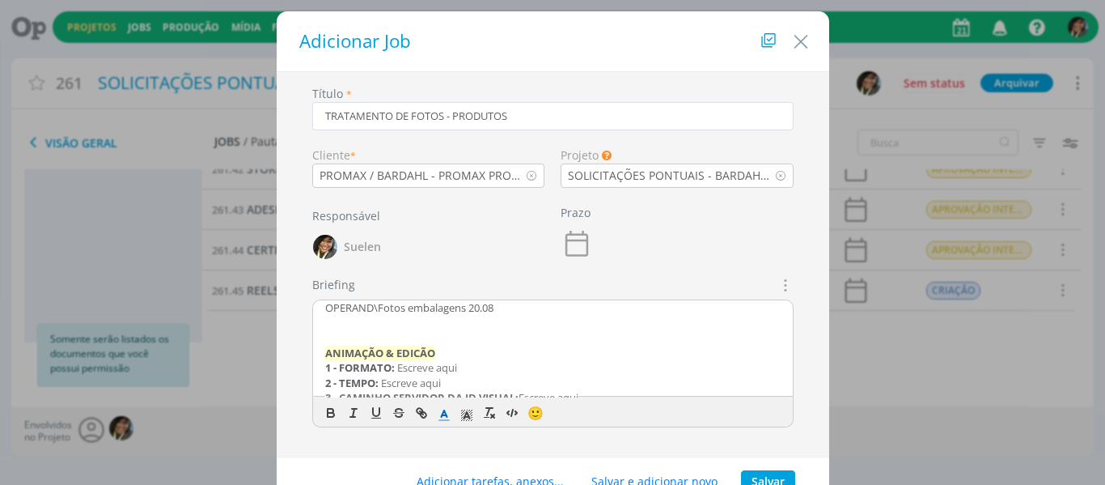
scroll to position [49, 0]
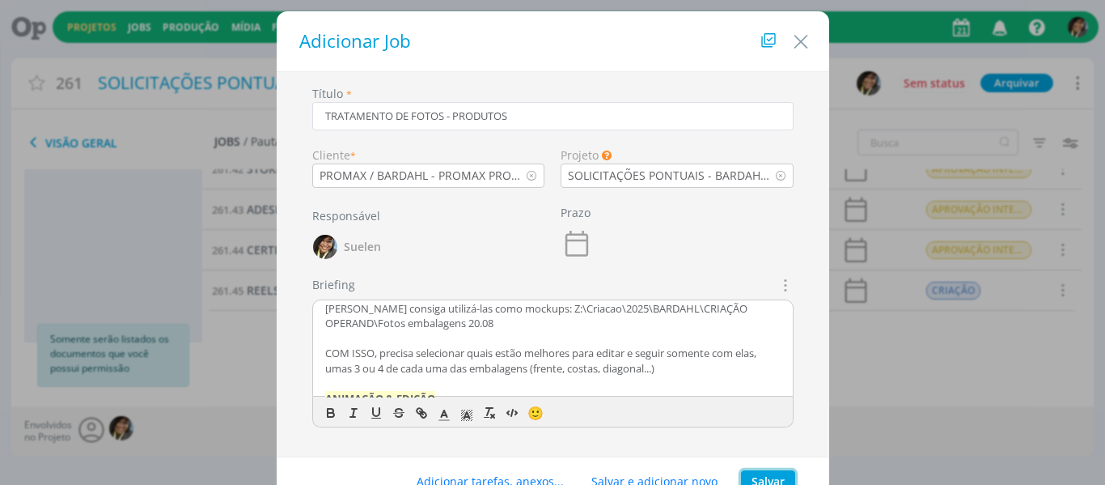
click at [761, 477] on button "Salvar" at bounding box center [768, 481] width 54 height 23
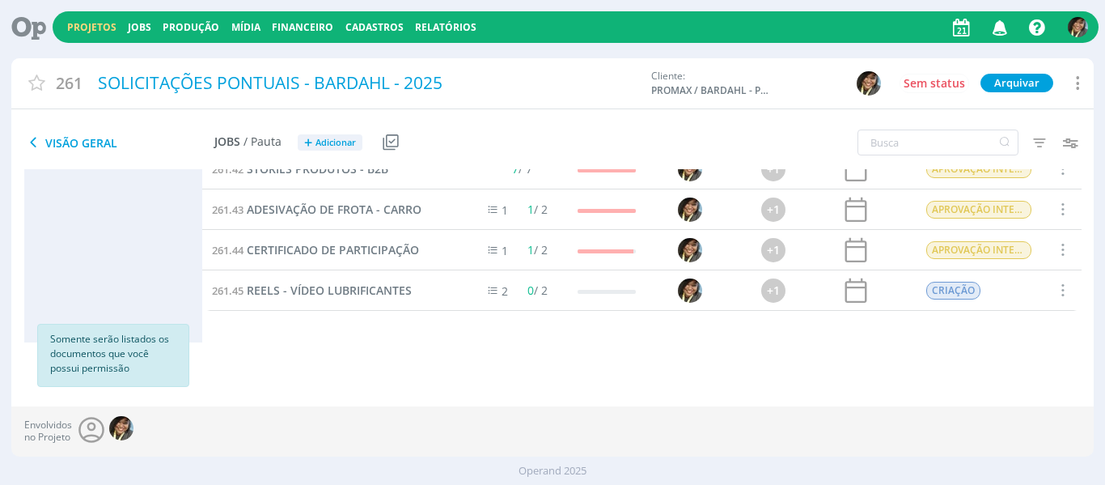
scroll to position [575, 0]
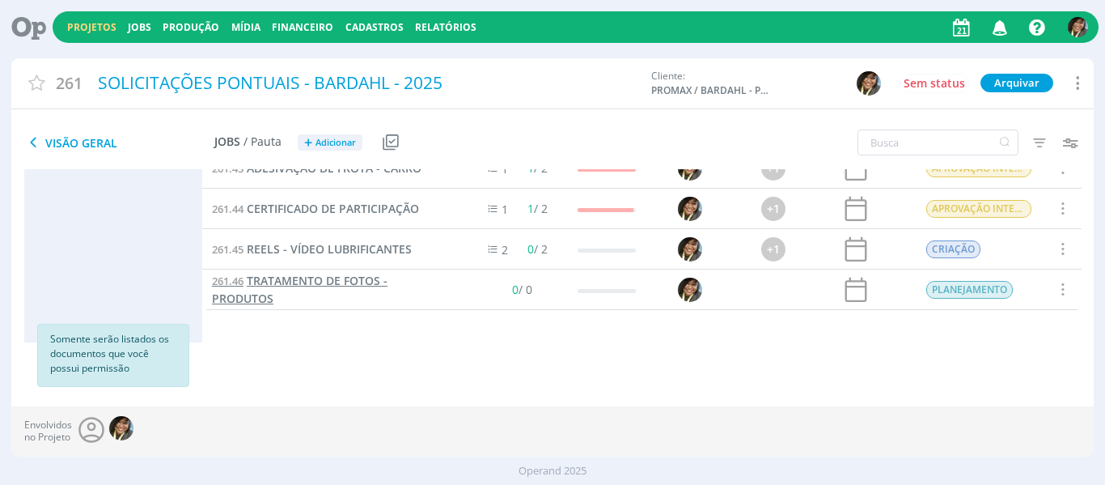
click at [299, 277] on span "TRATAMENTO DE FOTOS - PRODUTOS" at bounding box center [300, 289] width 176 height 33
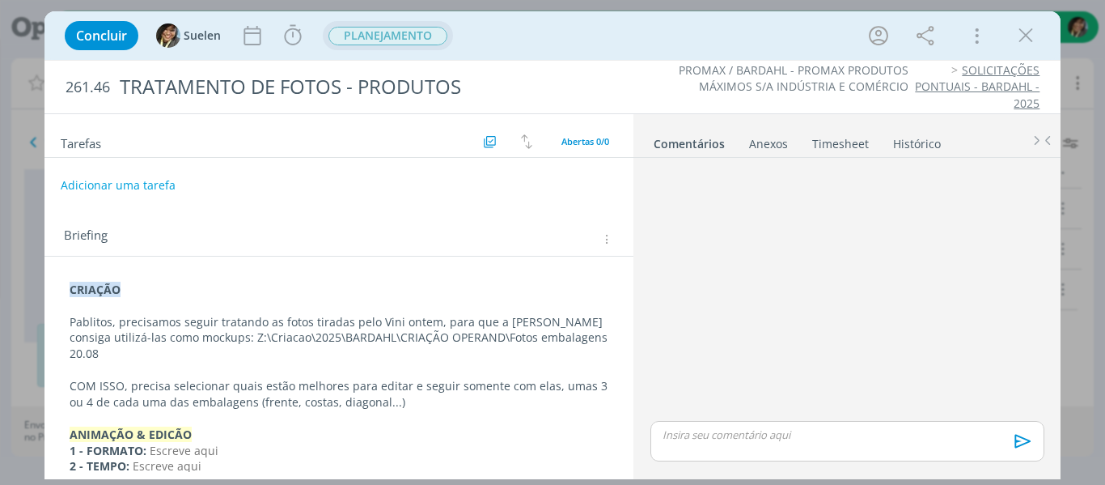
click at [382, 34] on span "PLANEJAMENTO" at bounding box center [387, 36] width 119 height 19
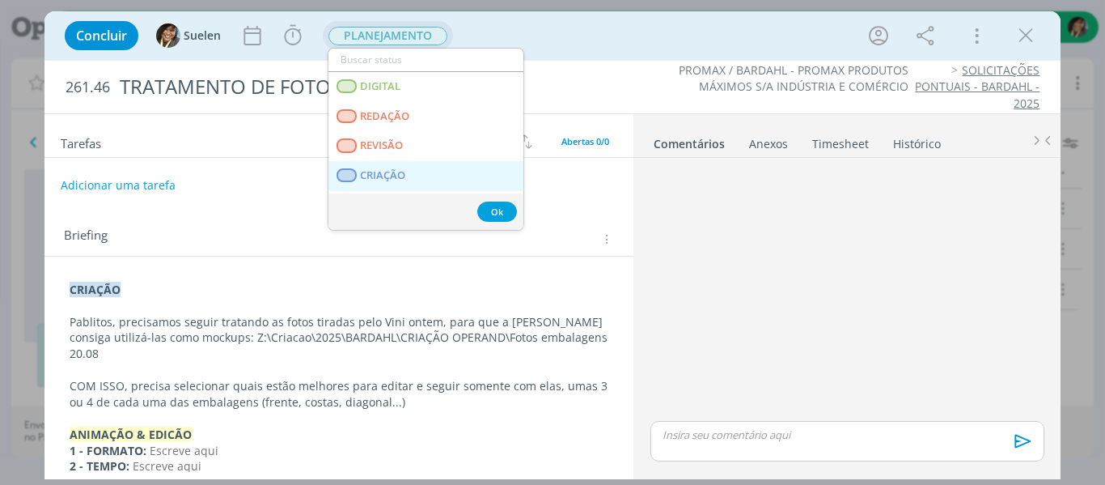
click at [400, 171] on span "CRIAÇÃO" at bounding box center [382, 175] width 45 height 13
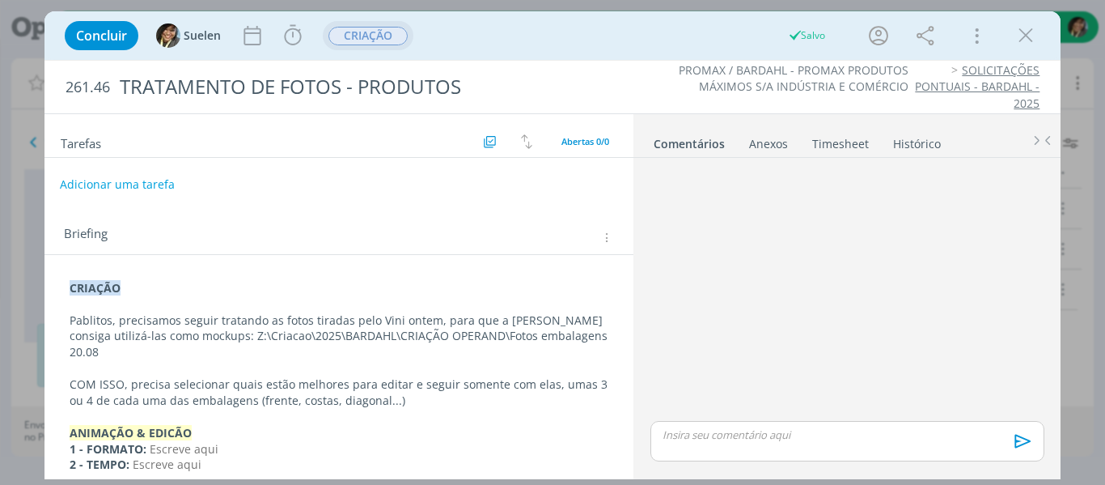
click at [141, 189] on button "Adicionar uma tarefa" at bounding box center [117, 185] width 115 height 28
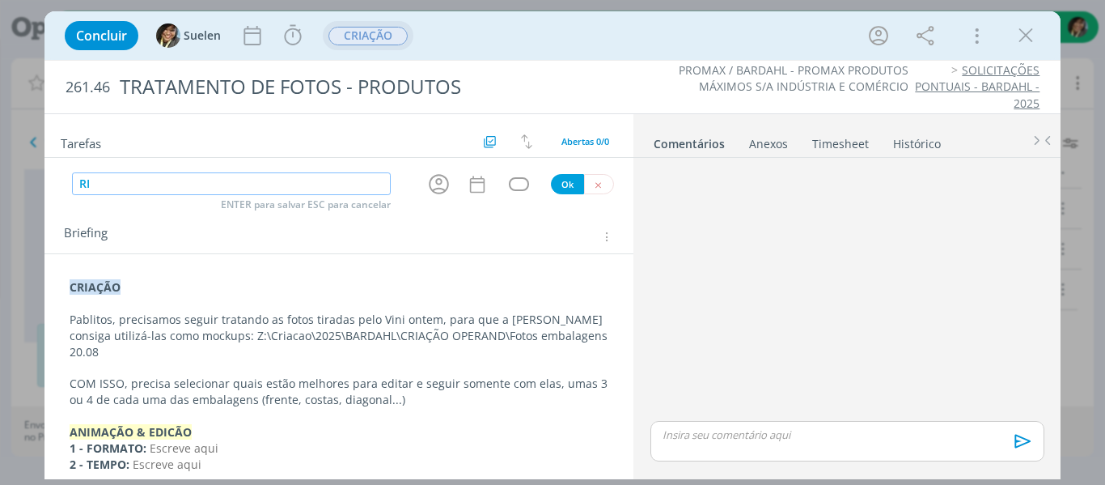
type input "R"
type input "CRIAÇÃO"
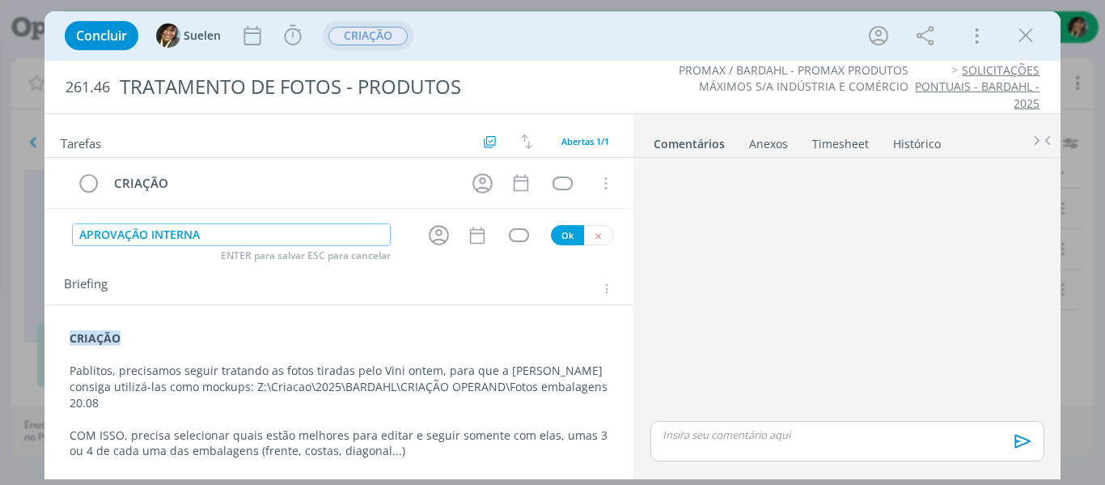
type input "APROVAÇÃO INTERNA"
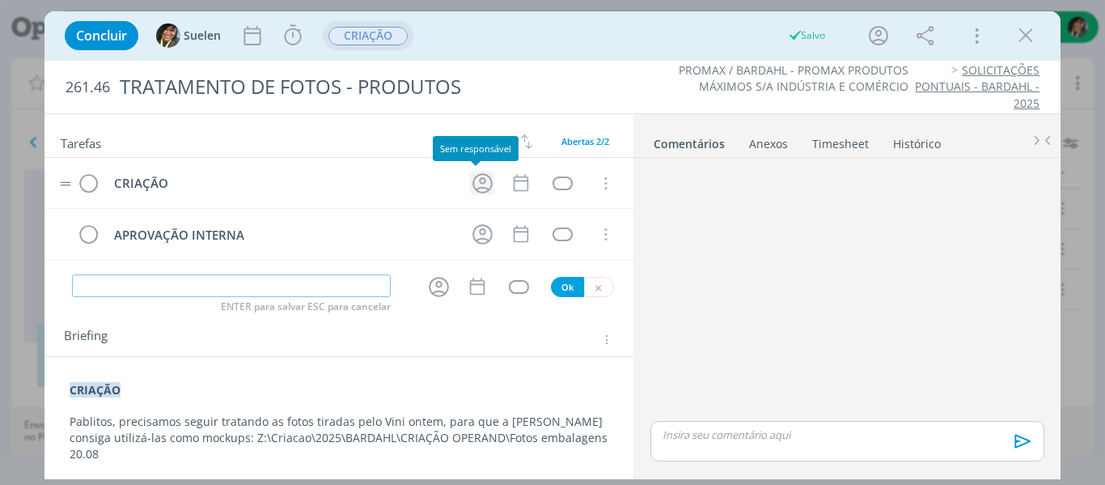
click at [481, 181] on icon "dialog" at bounding box center [482, 183] width 25 height 25
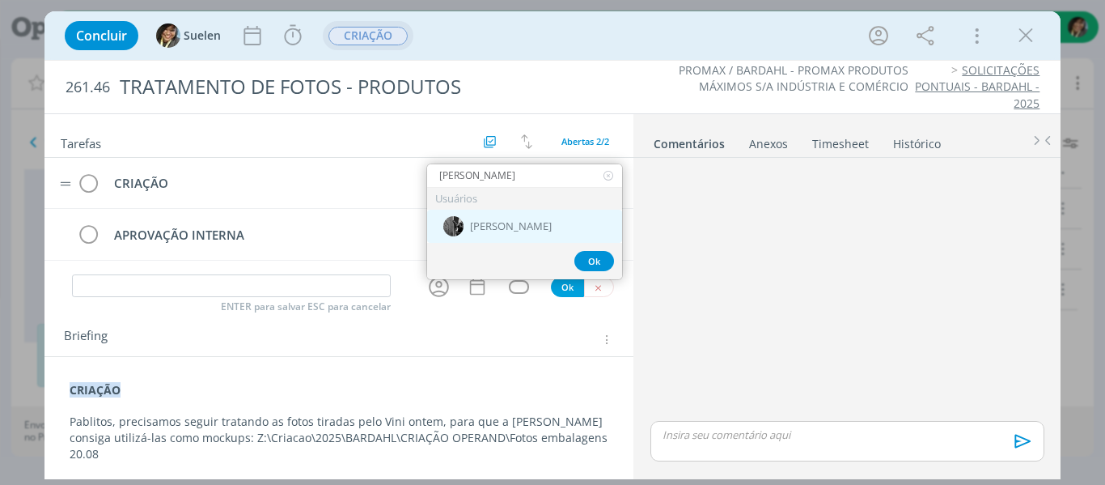
type input "[PERSON_NAME]"
click at [489, 214] on div "[PERSON_NAME]" at bounding box center [524, 226] width 195 height 33
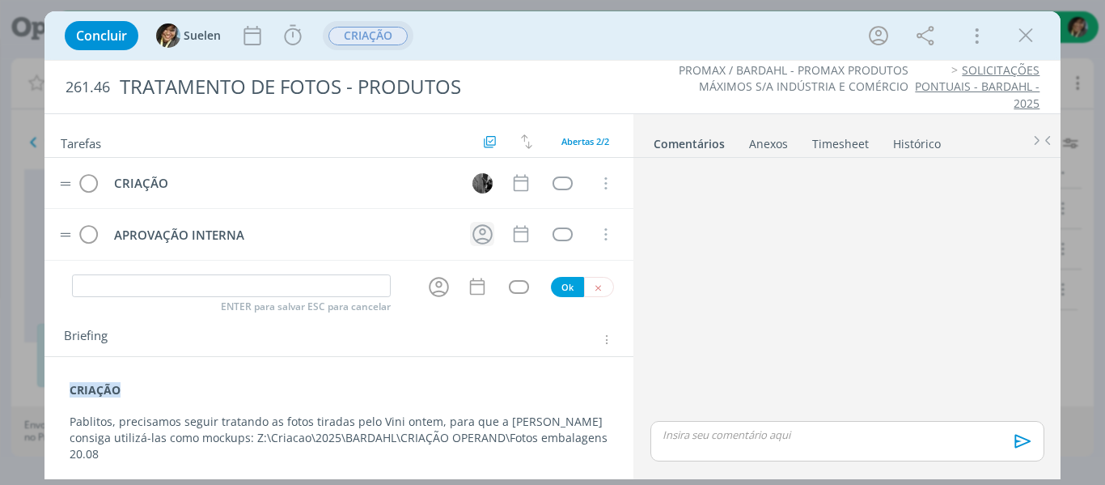
drag, startPoint x: 477, startPoint y: 248, endPoint x: 474, endPoint y: 224, distance: 23.6
click at [474, 224] on tr "APROVAÇÃO INTERNA Cancelar" at bounding box center [339, 234] width 590 height 51
click at [474, 224] on icon "dialog" at bounding box center [482, 234] width 25 height 25
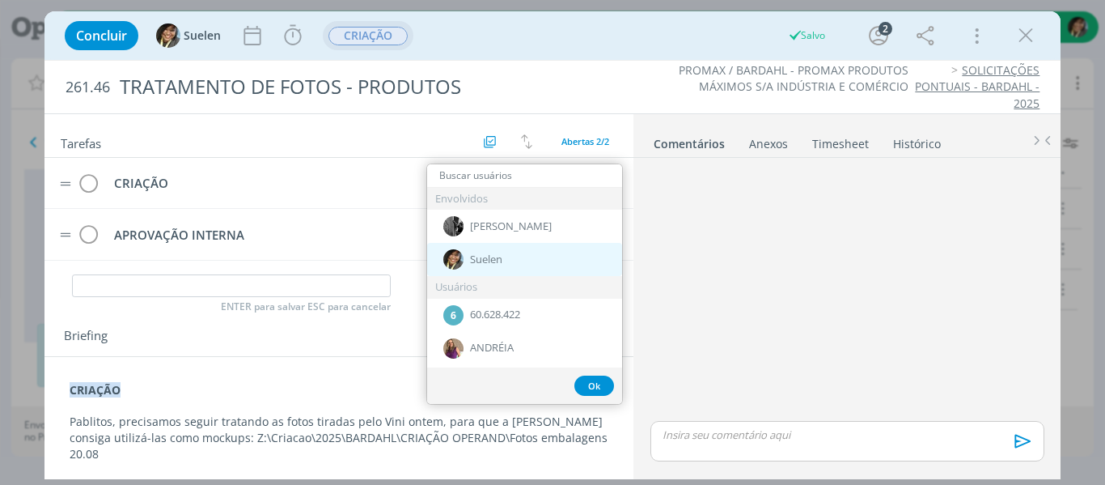
click at [494, 264] on span "Suelen" at bounding box center [486, 259] width 32 height 13
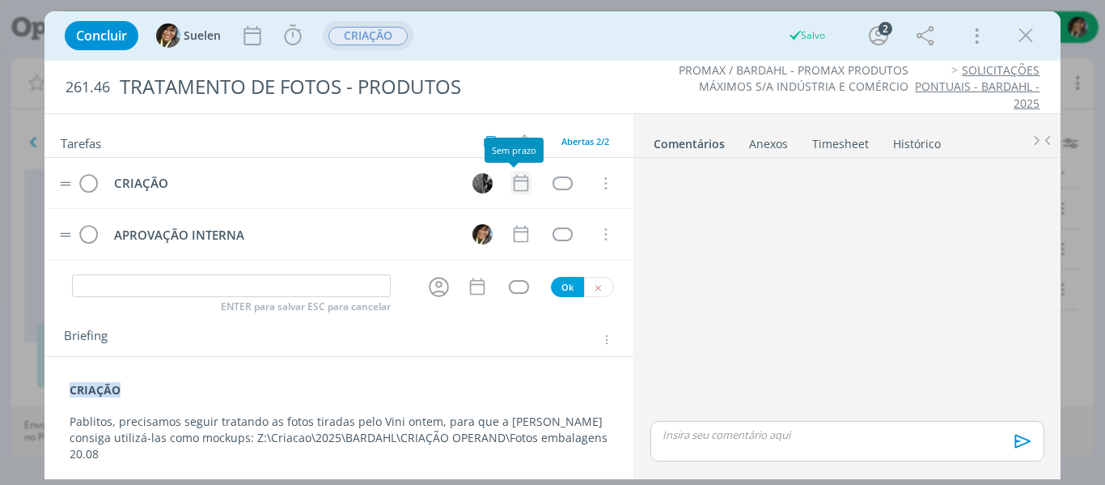
click at [514, 172] on icon "dialog" at bounding box center [521, 182] width 21 height 21
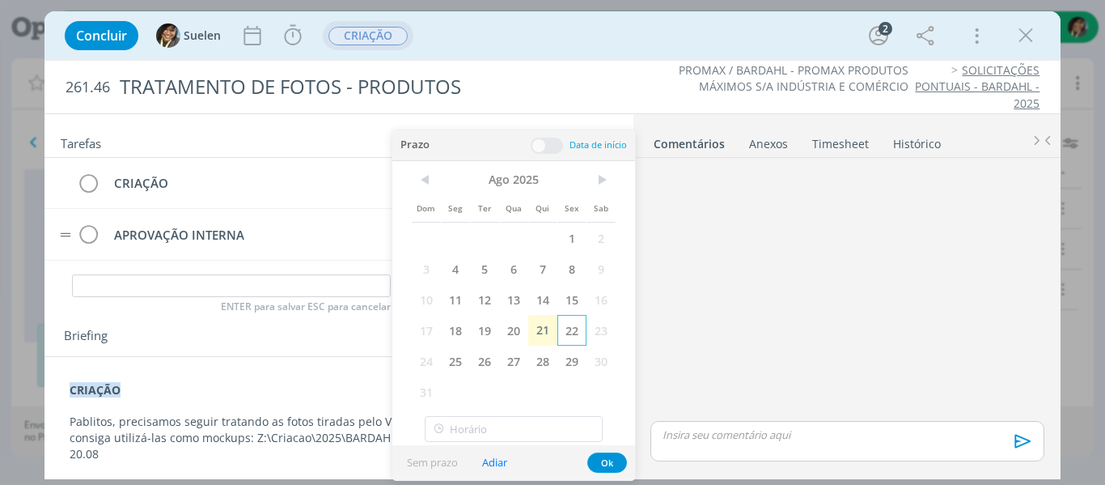
click at [571, 323] on span "22" at bounding box center [571, 330] width 29 height 31
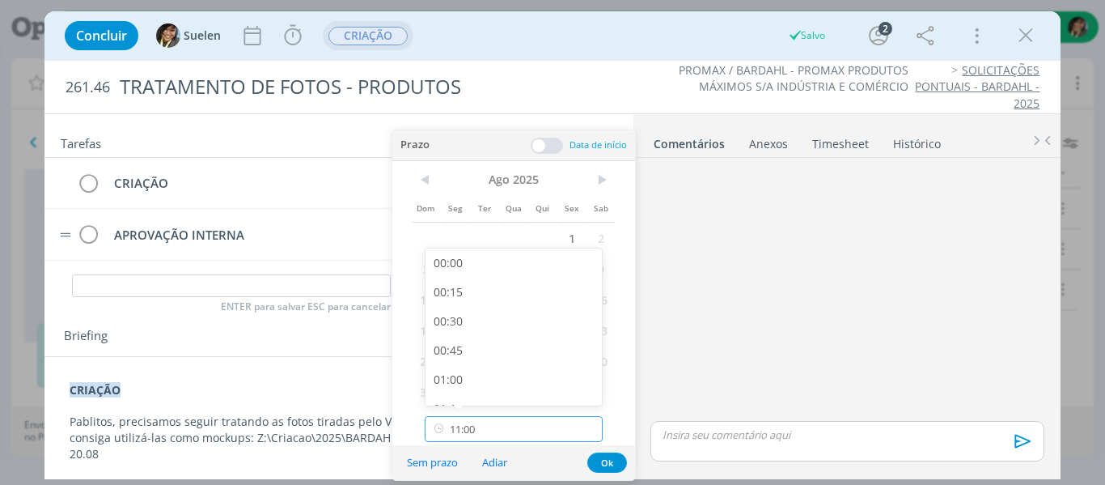
click at [530, 426] on input "11:00" at bounding box center [514, 429] width 178 height 26
click at [464, 332] on div "08:00" at bounding box center [516, 330] width 181 height 29
type input "08:00"
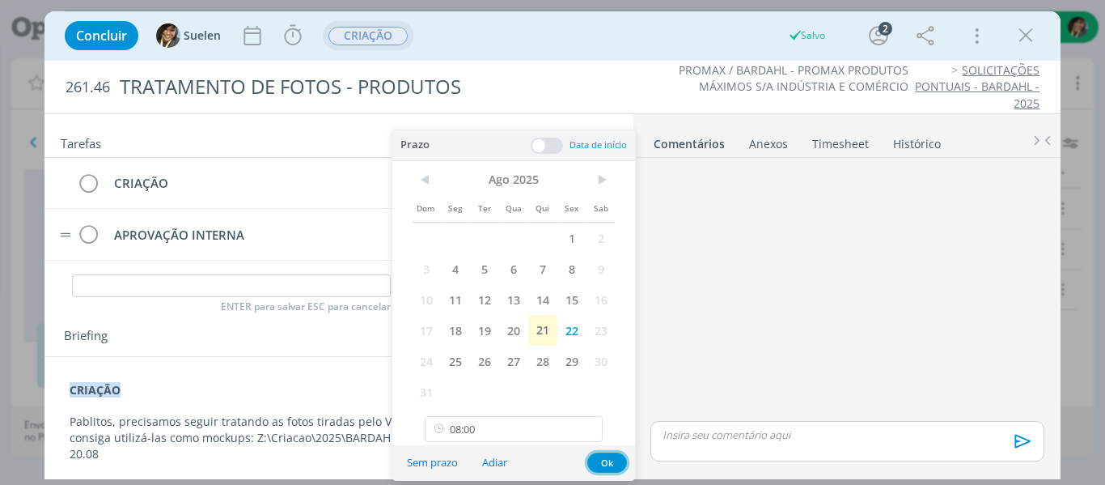
click at [614, 460] on button "Ok" at bounding box center [607, 462] width 40 height 20
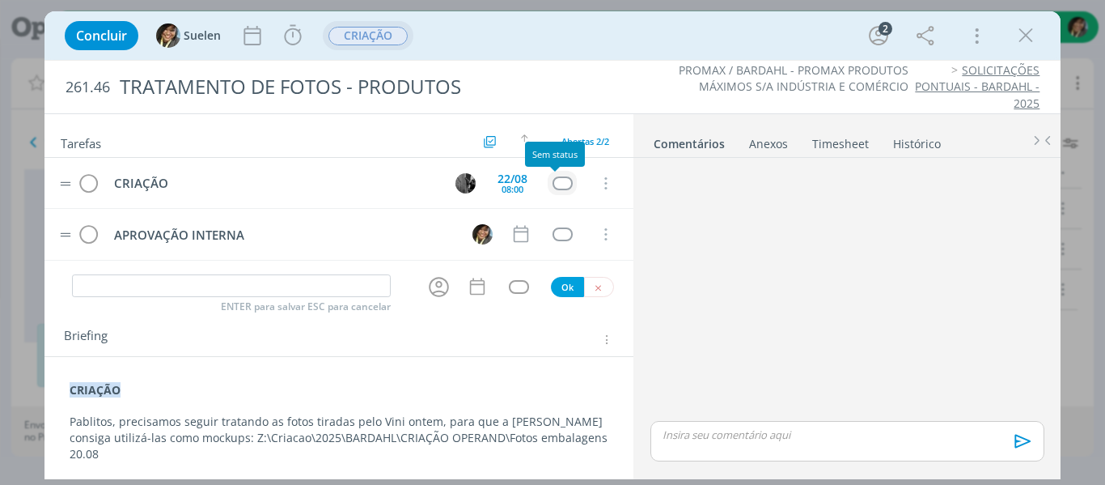
click at [555, 184] on div "dialog" at bounding box center [563, 183] width 20 height 14
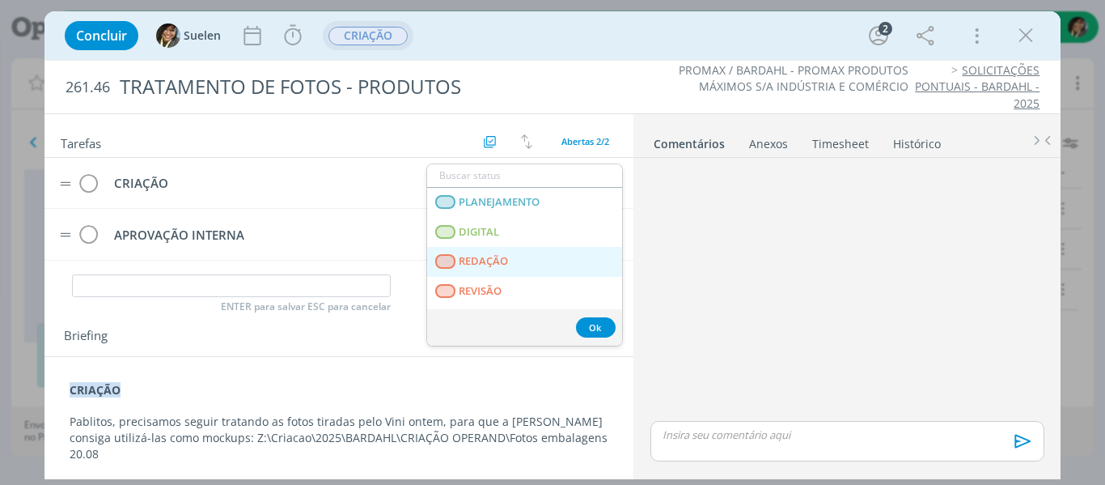
scroll to position [413, 0]
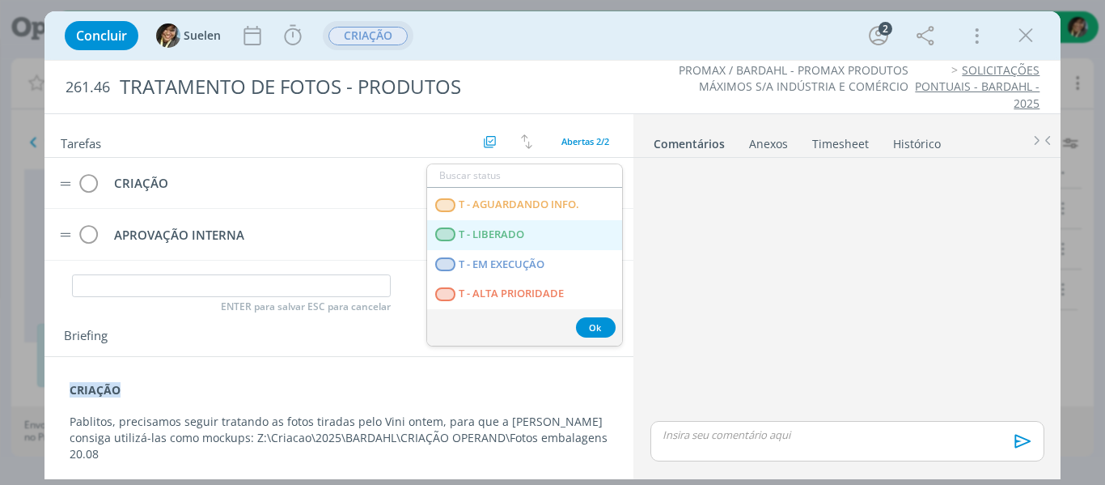
click at [503, 234] on span "T - LIBERADO" at bounding box center [492, 234] width 66 height 13
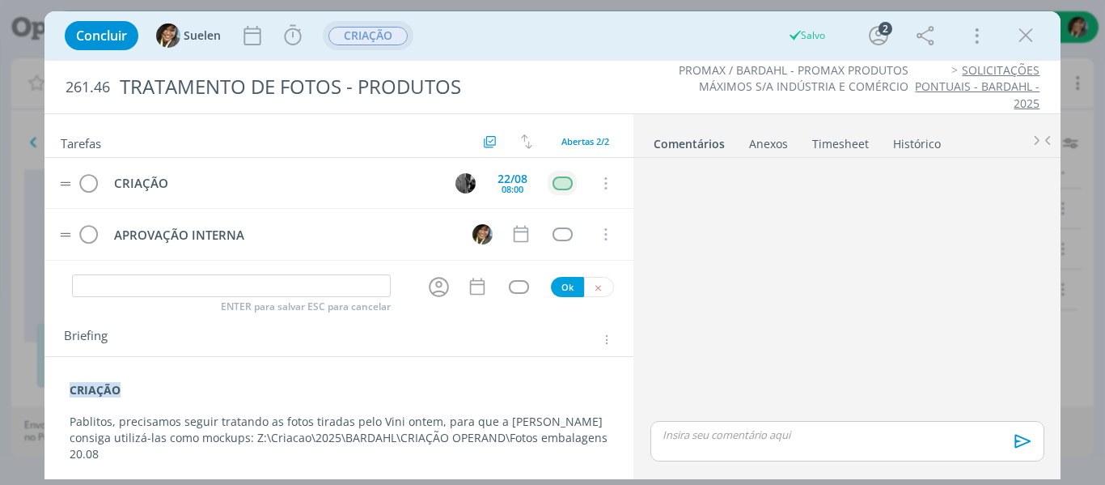
click at [1043, 43] on div "Concluir Suelen Iniciar Apontar Data * [DATE] Horas * 00:00 Tarefa Selecione a …" at bounding box center [553, 35] width 993 height 39
click at [1031, 40] on icon "dialog" at bounding box center [1026, 35] width 24 height 24
